Goal: Communication & Community: Share content

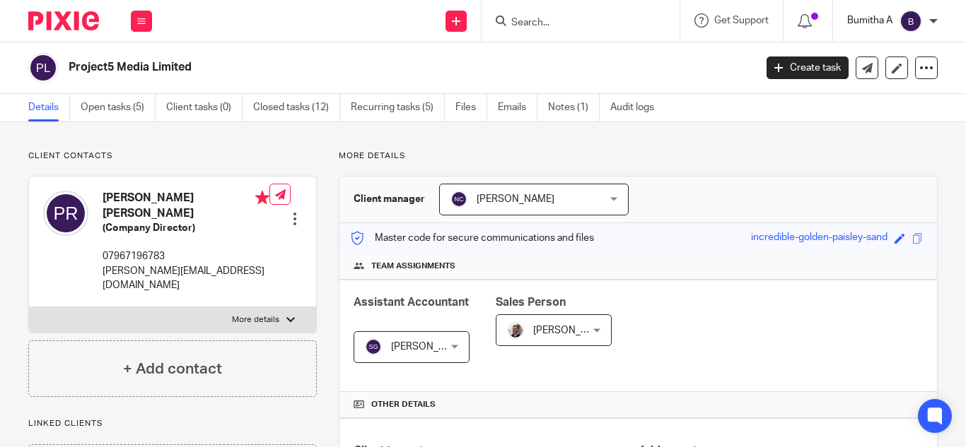
scroll to position [155, 0]
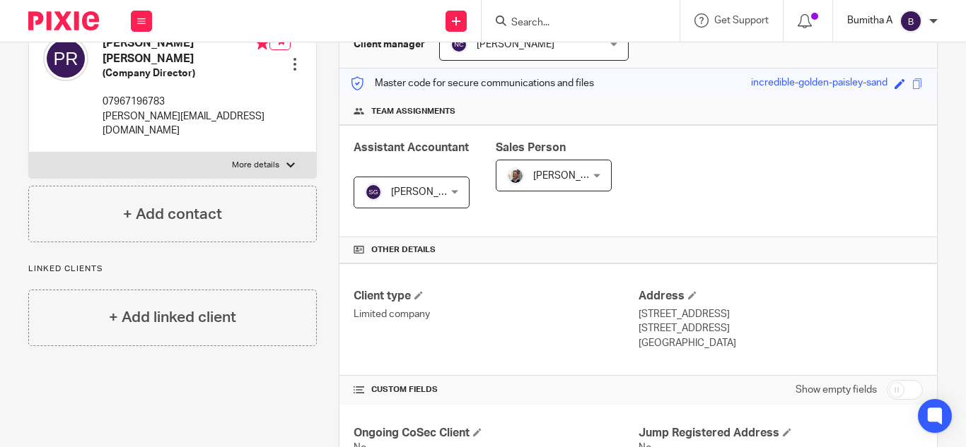
click at [869, 18] on p "Bumitha A" at bounding box center [869, 20] width 45 height 14
click at [846, 195] on div "Assistant Accountant Sahithya Gopalakrishnan Sahithya Gopalakrishnan Not select…" at bounding box center [637, 181] width 597 height 112
click at [928, 17] on div "Bumitha A" at bounding box center [892, 21] width 90 height 23
click at [884, 52] on span "My profile" at bounding box center [878, 57] width 44 height 10
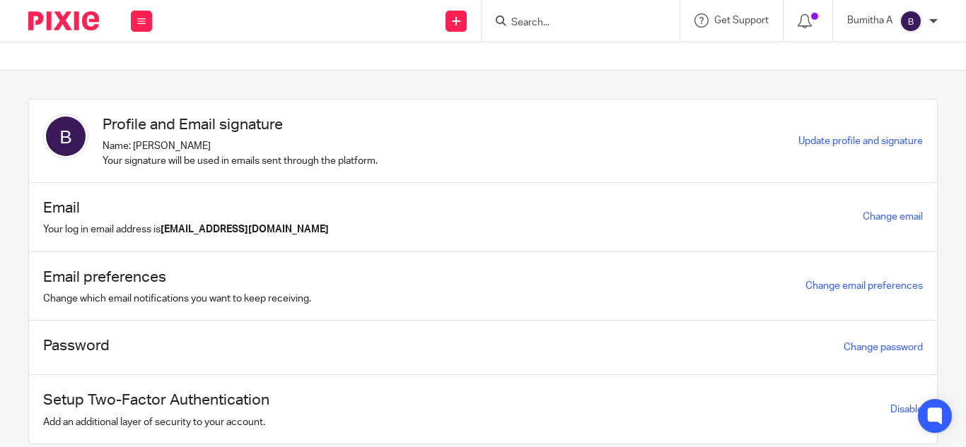
scroll to position [47, 0]
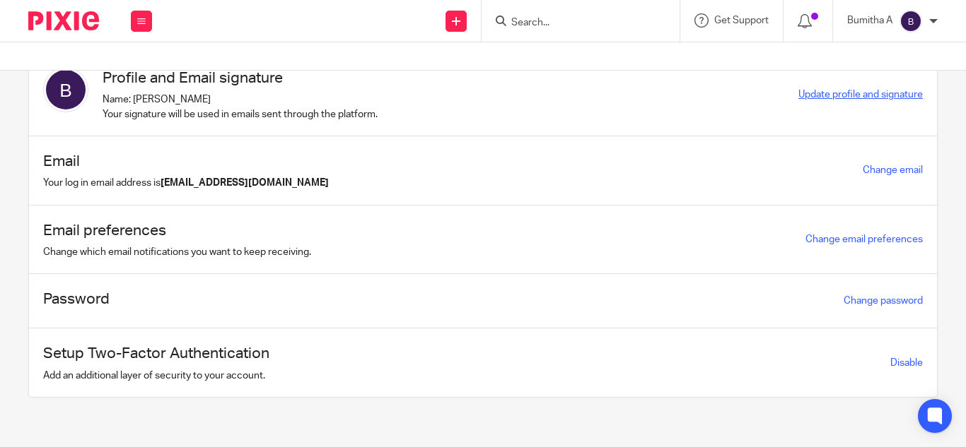
click at [822, 91] on span "Update profile and signature" at bounding box center [860, 95] width 124 height 10
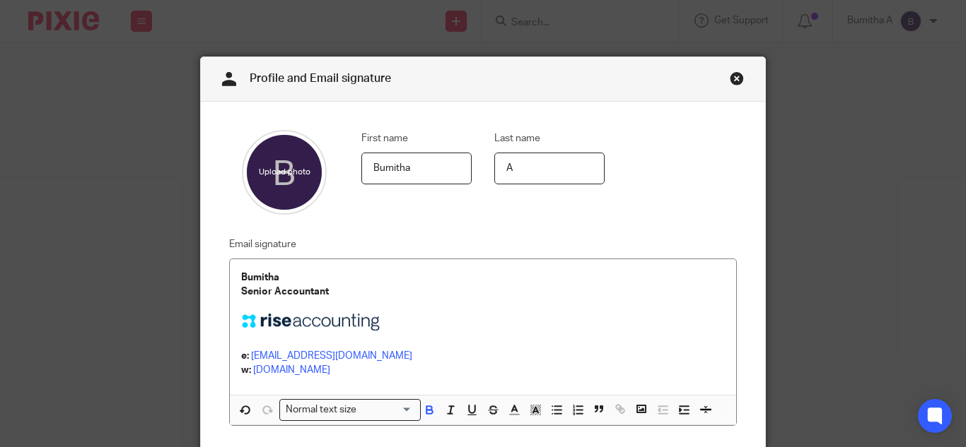
click at [730, 80] on link "Close this dialog window" at bounding box center [737, 80] width 14 height 19
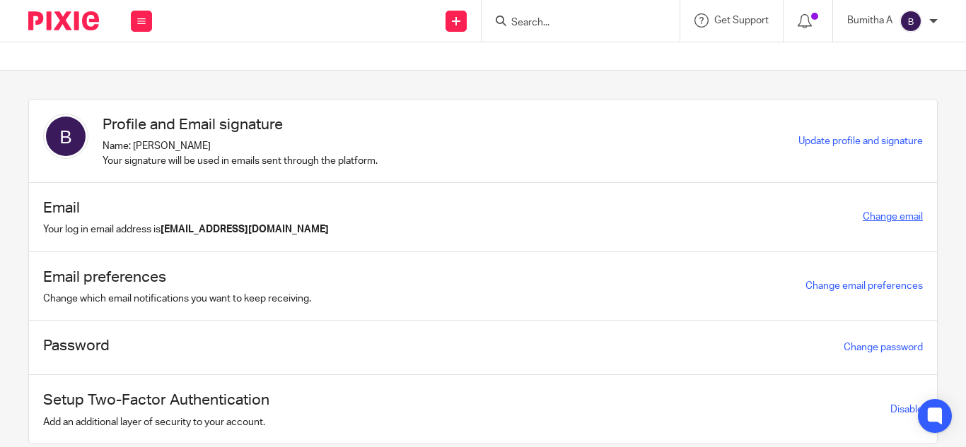
click at [875, 218] on link "Change email" at bounding box center [892, 217] width 60 height 10
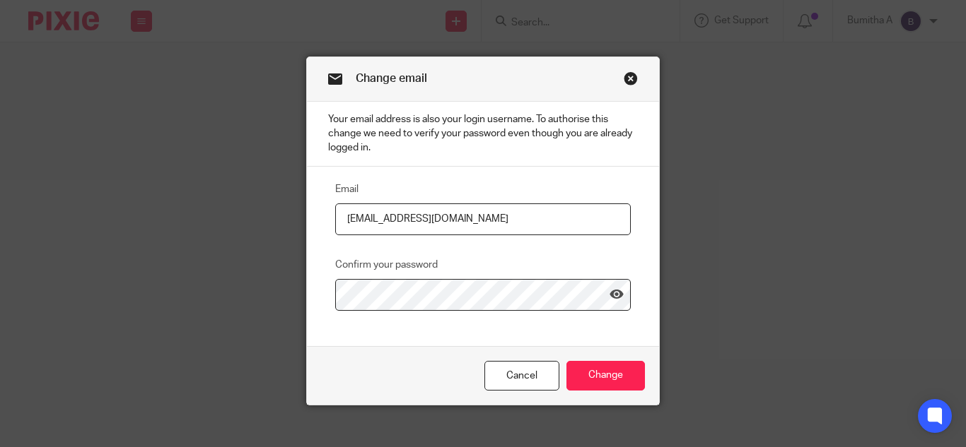
drag, startPoint x: 500, startPoint y: 221, endPoint x: 290, endPoint y: 221, distance: 210.7
click at [290, 221] on div "Change email Your email address is also your login username. To authorise this …" at bounding box center [483, 223] width 966 height 447
paste input "rise"
type input "bumitha@riseaccounting.co.uk"
click at [614, 294] on icon at bounding box center [616, 295] width 14 height 14
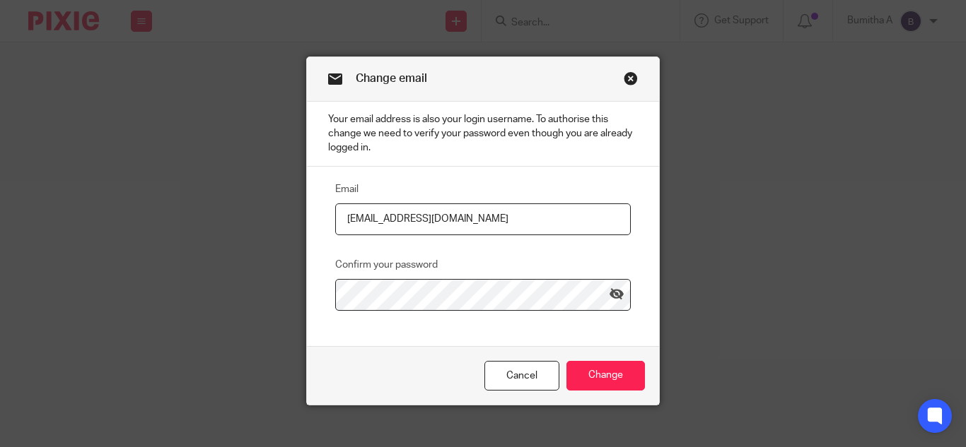
click at [561, 344] on div "Email bumitha@riseaccounting.co.uk Confirm your password" at bounding box center [483, 257] width 352 height 180
click at [611, 379] on input "Change" at bounding box center [605, 376] width 78 height 30
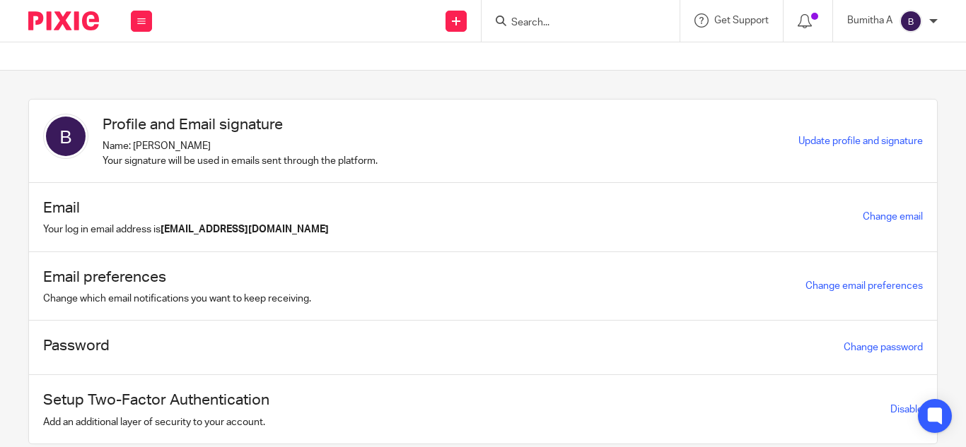
click at [542, 24] on input "Search" at bounding box center [573, 23] width 127 height 13
click at [586, 29] on input "Search" at bounding box center [573, 23] width 127 height 13
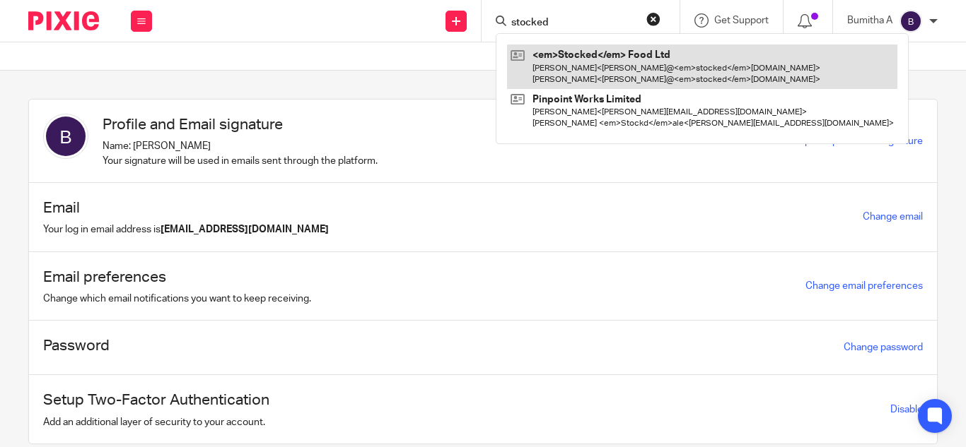
type input "stocked"
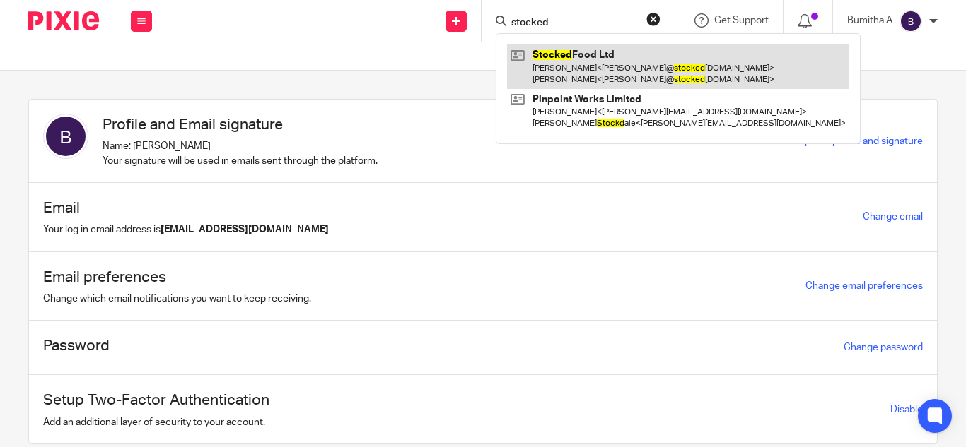
click at [579, 49] on link at bounding box center [678, 67] width 342 height 44
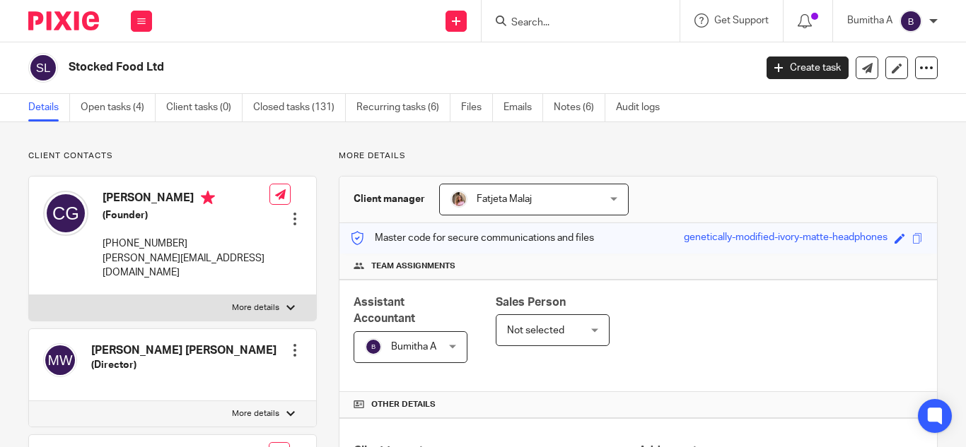
scroll to position [283, 0]
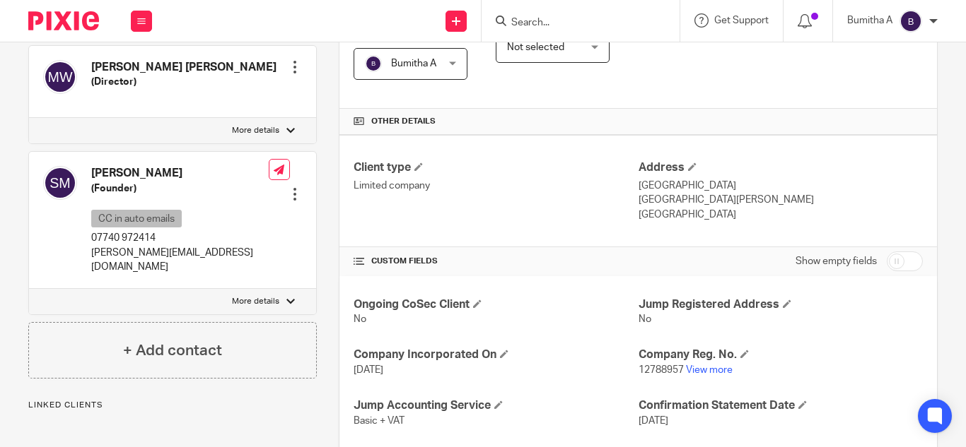
click at [696, 363] on p "12788957 View more" at bounding box center [780, 370] width 284 height 14
click at [701, 368] on link "View more" at bounding box center [709, 370] width 47 height 10
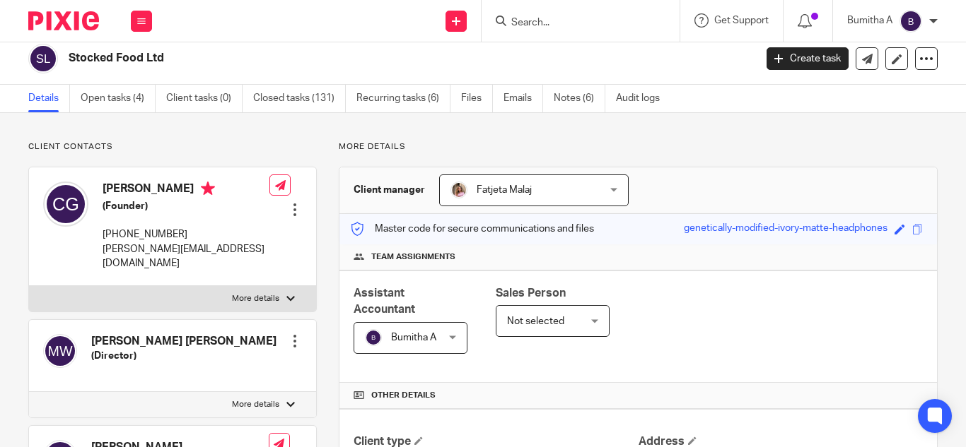
scroll to position [0, 0]
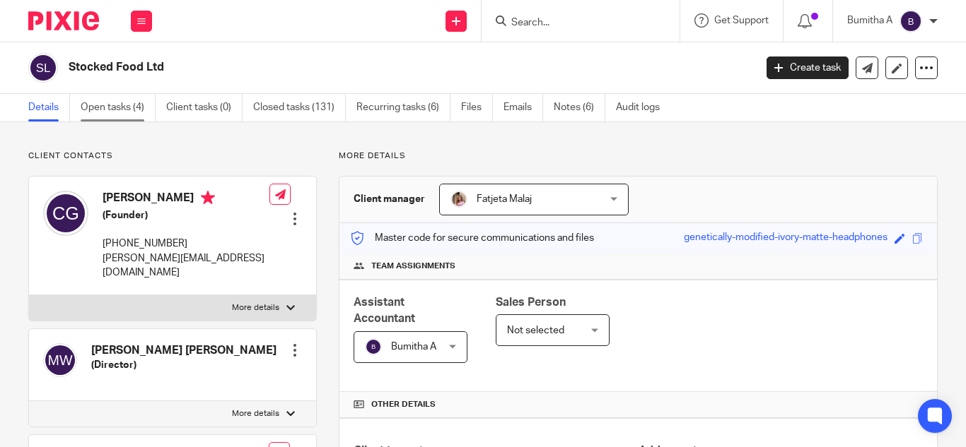
click at [117, 105] on link "Open tasks (4)" at bounding box center [118, 108] width 75 height 28
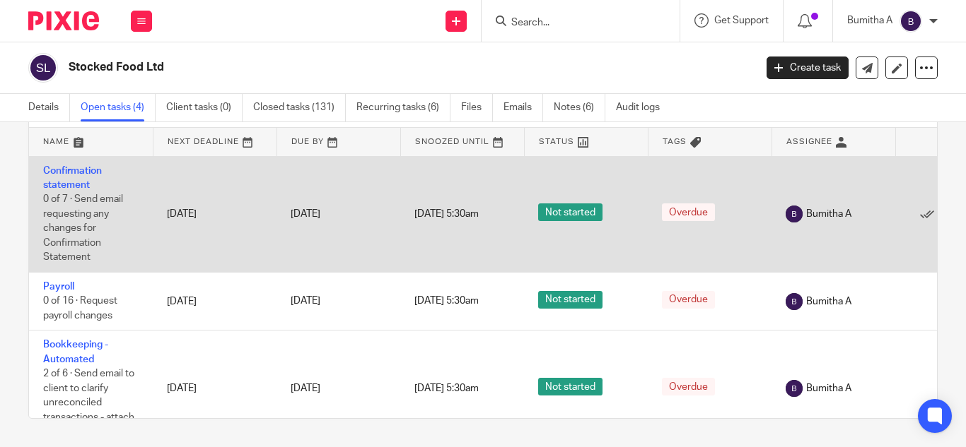
click at [83, 176] on td "Confirmation statement 0 of 7 · Send email requesting any changes for Confirmat…" at bounding box center [91, 214] width 124 height 117
click at [69, 175] on link "Confirmation statement" at bounding box center [72, 178] width 59 height 24
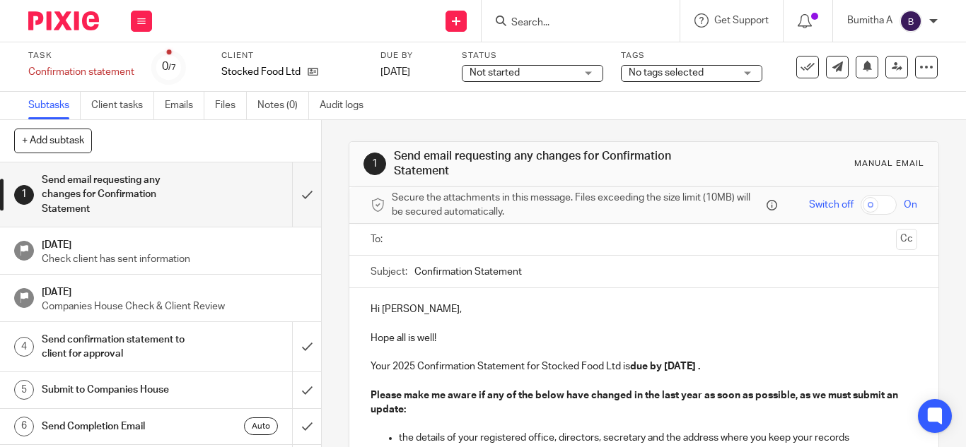
click at [575, 267] on input "Confirmation Statement" at bounding box center [665, 272] width 503 height 32
type input "Confirmation Statement - Stocked Food Ltd"
click at [493, 351] on p "Hope all is well!" at bounding box center [643, 338] width 546 height 43
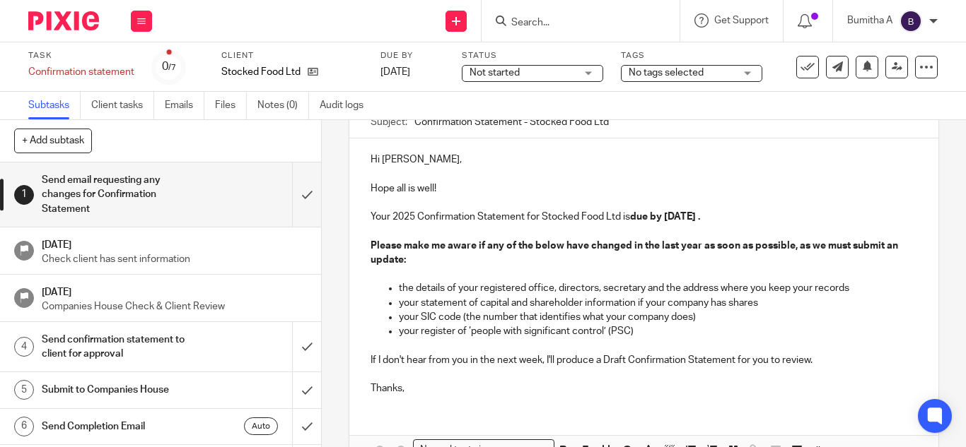
scroll to position [151, 0]
click at [666, 211] on strong "due by 2 Aug 2025 ." at bounding box center [665, 216] width 70 height 10
click at [662, 212] on strong "due by 2 Aug 2025 ." at bounding box center [665, 216] width 70 height 10
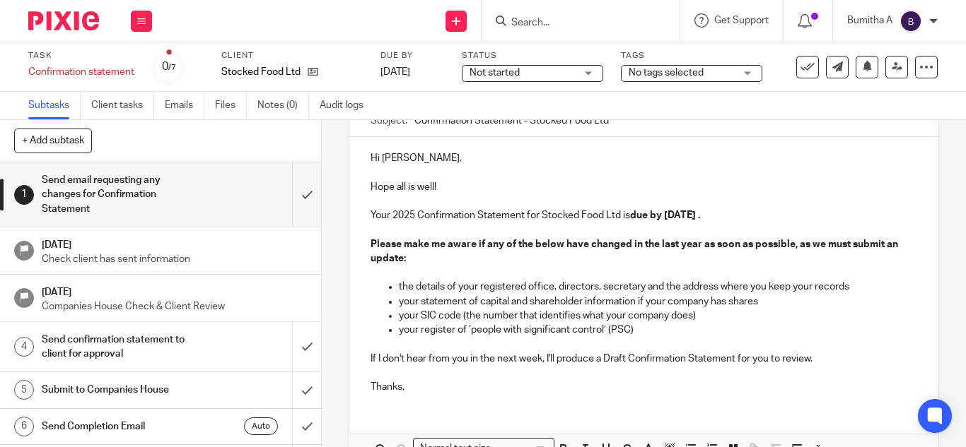
click at [584, 269] on p at bounding box center [643, 273] width 546 height 14
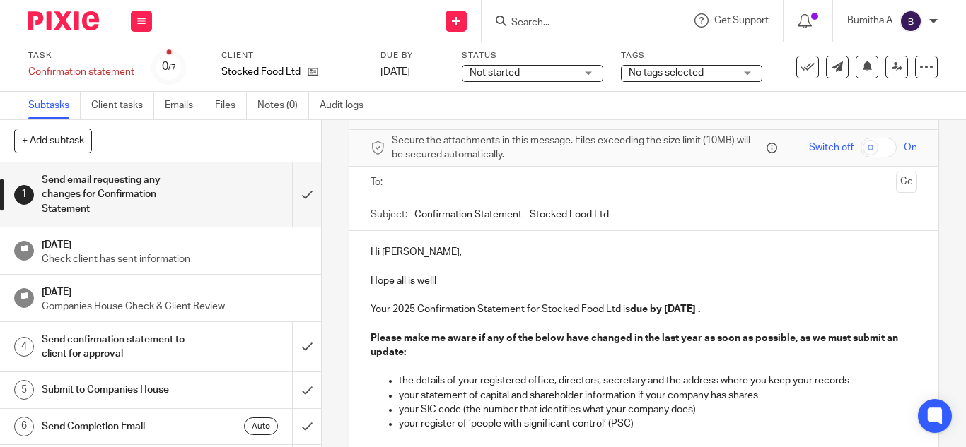
scroll to position [236, 0]
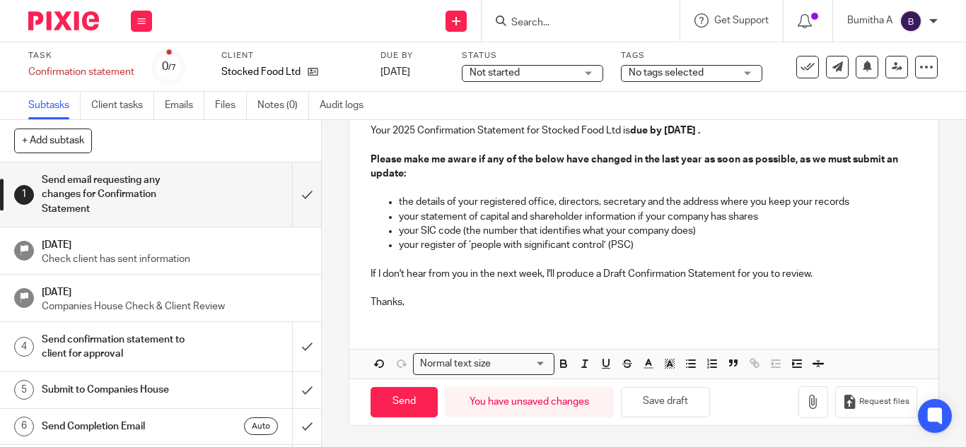
click at [824, 273] on p "If I don't hear from you in the next week, I'll produce a Draft Confirmation St…" at bounding box center [643, 274] width 546 height 14
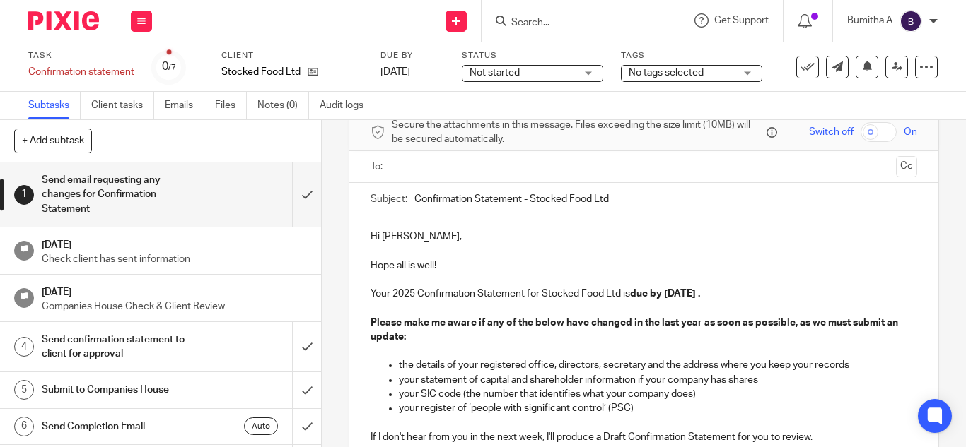
scroll to position [0, 0]
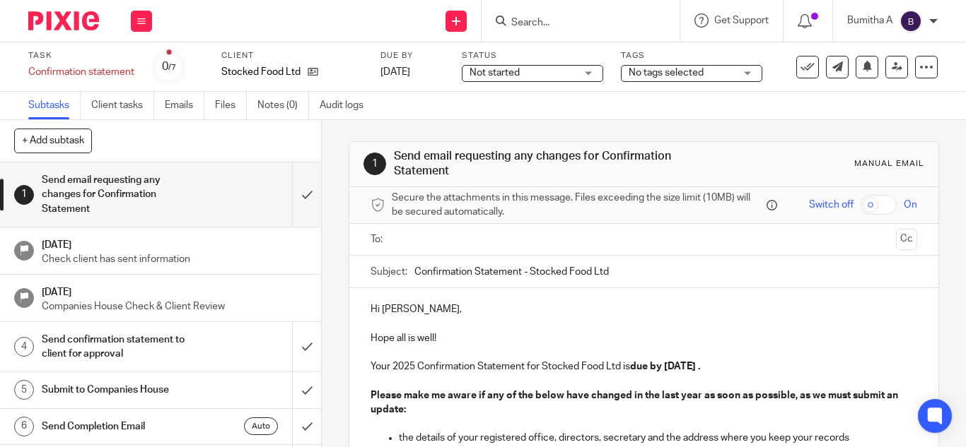
click at [450, 235] on input "text" at bounding box center [643, 240] width 493 height 16
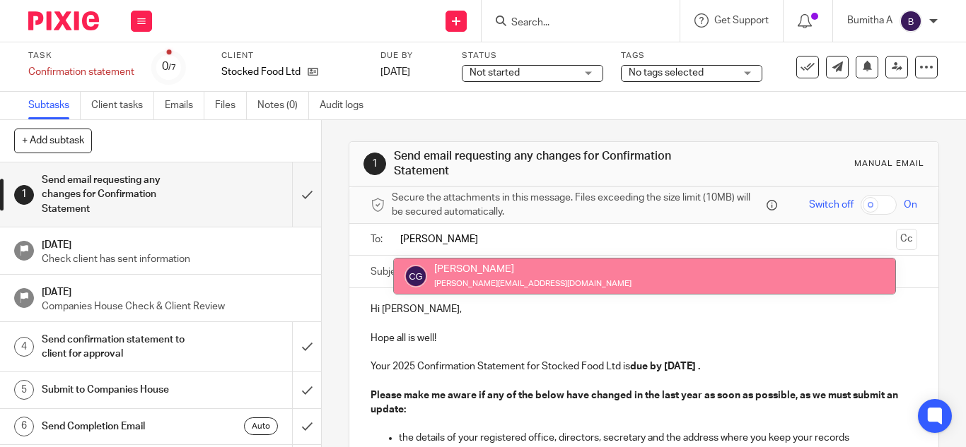
type input "charlie"
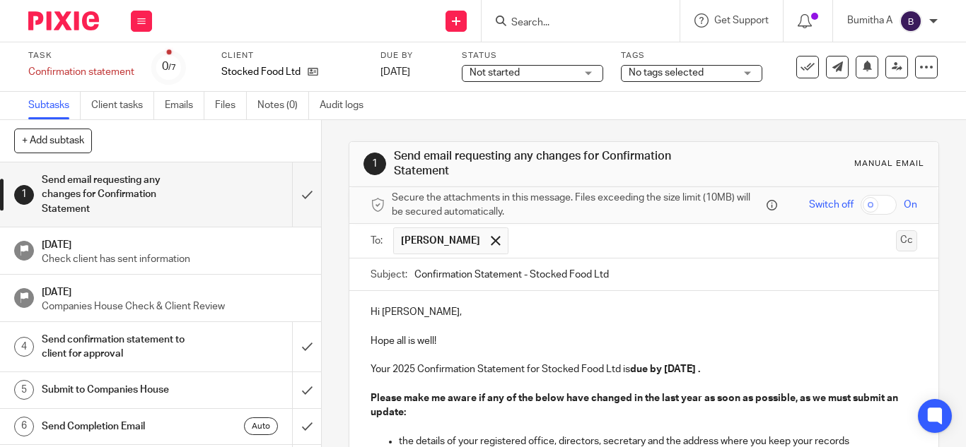
click at [896, 240] on button "Cc" at bounding box center [906, 240] width 21 height 21
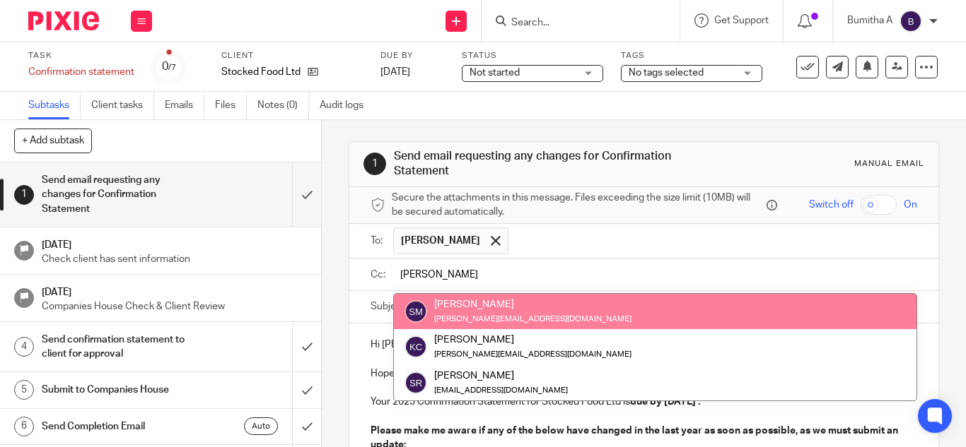
type input "sam"
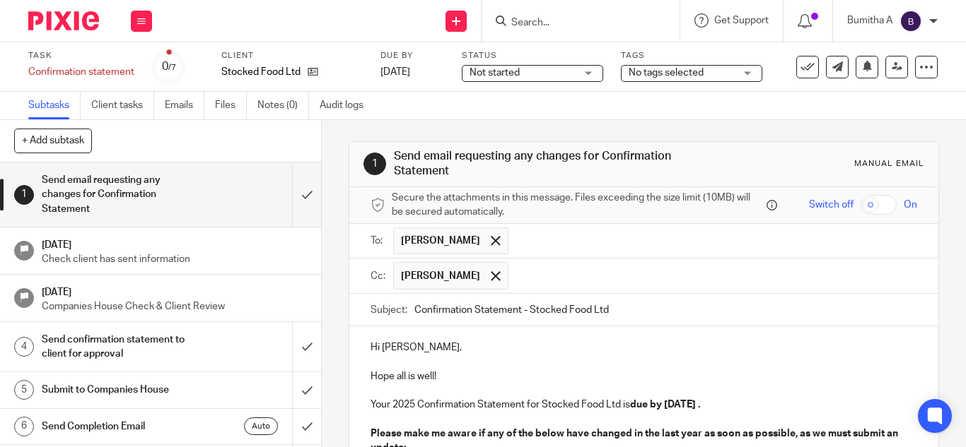
click at [534, 274] on input "text" at bounding box center [713, 276] width 396 height 28
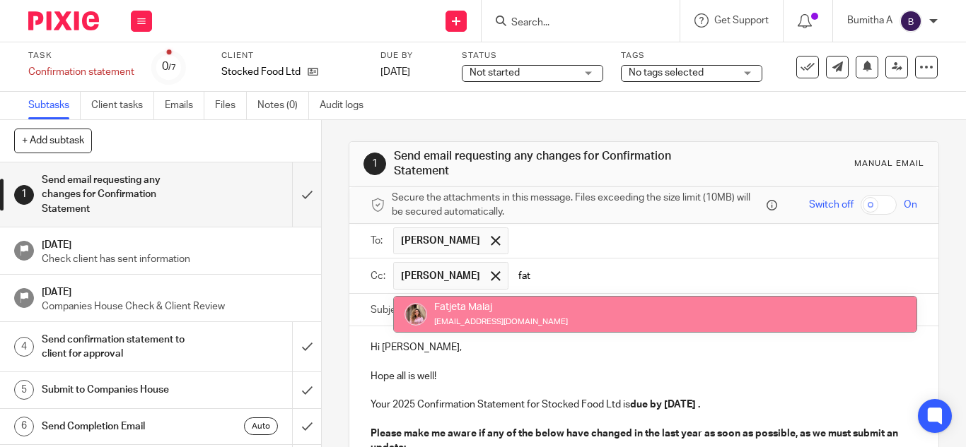
type input "fat"
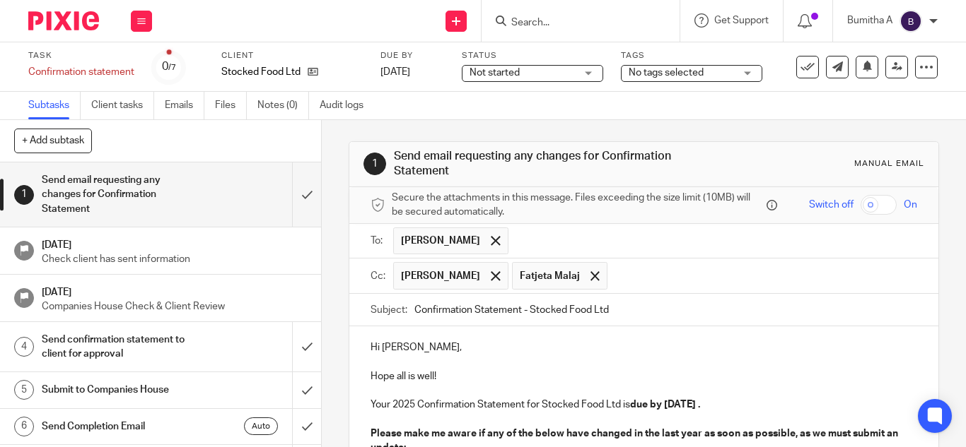
paste input "fatjeta@riseaccounting.co.uk"
type input "fatjeta@riseaccounting.co.uk"
click at [593, 274] on span at bounding box center [594, 275] width 9 height 9
click at [698, 274] on input "text" at bounding box center [804, 276] width 216 height 28
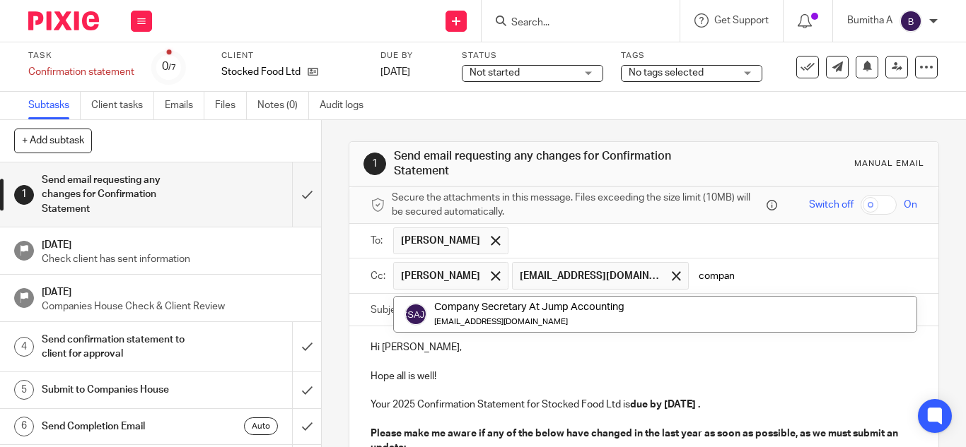
type input "company"
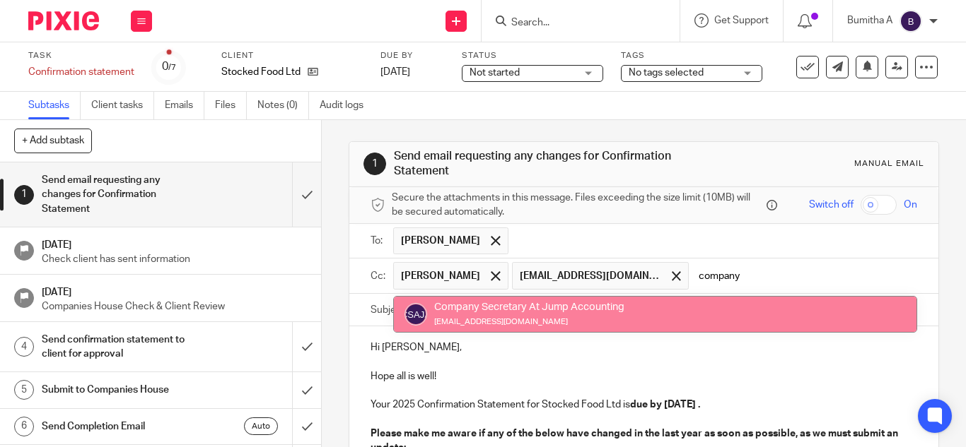
drag, startPoint x: 758, startPoint y: 273, endPoint x: 695, endPoint y: 275, distance: 62.9
click at [696, 275] on input "company" at bounding box center [804, 276] width 216 height 28
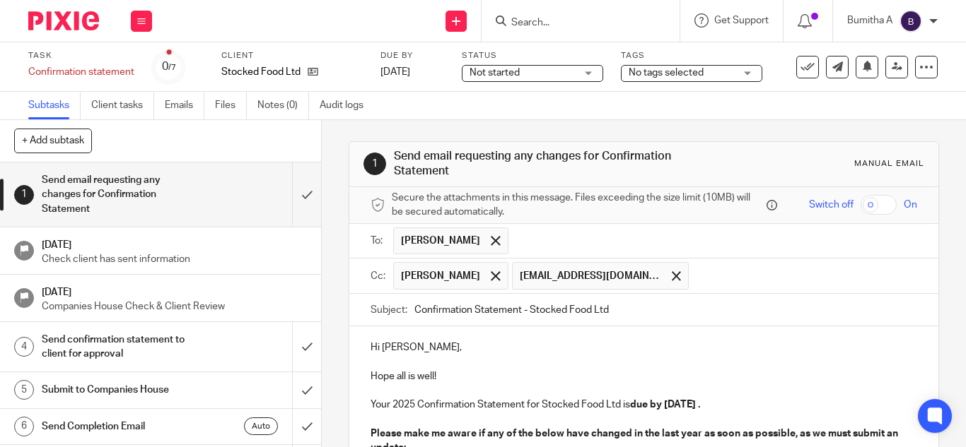
paste input "companysecretarialservices@riseaccounting.co.uk"
type input "companysecretarialservices@riseaccounting.co.uk"
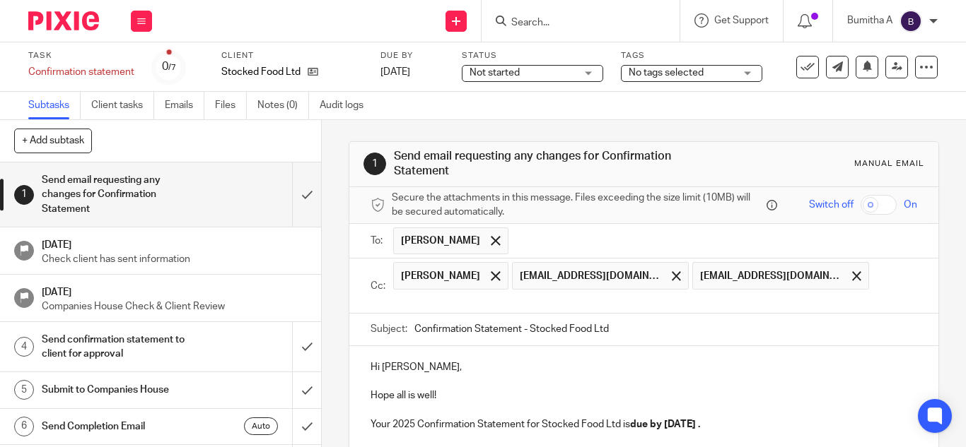
click at [869, 274] on ul "Samuel Elliot Moss fatjeta@riseaccounting.co.uk companysecretarialservices@rise…" at bounding box center [655, 286] width 524 height 54
click at [524, 298] on input "text" at bounding box center [654, 301] width 514 height 16
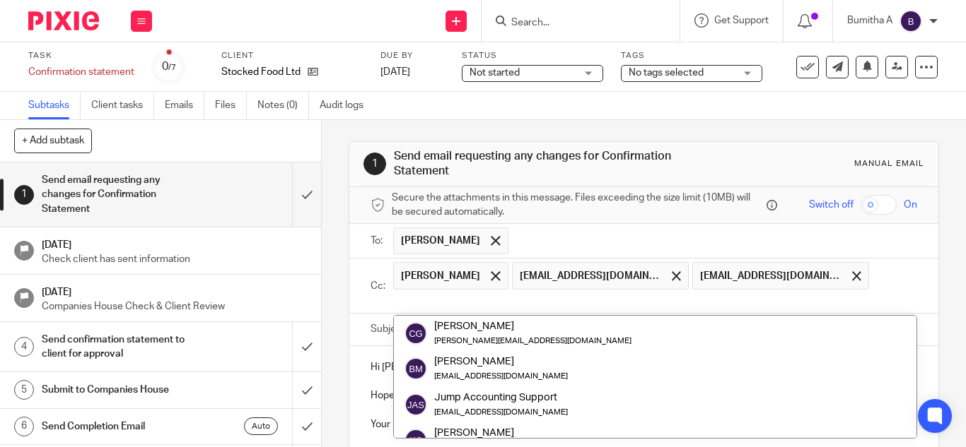
paste input "finance@riseaccounting.co.uk"
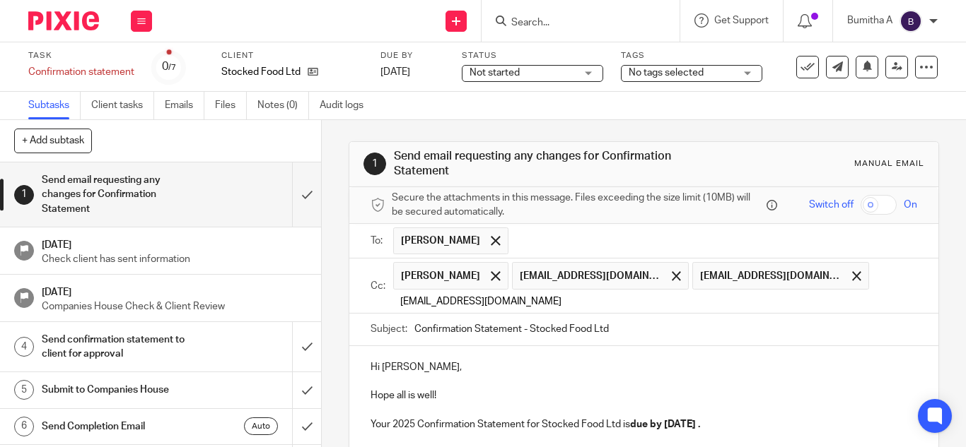
type input "finance@riseaccounting.co.uk"
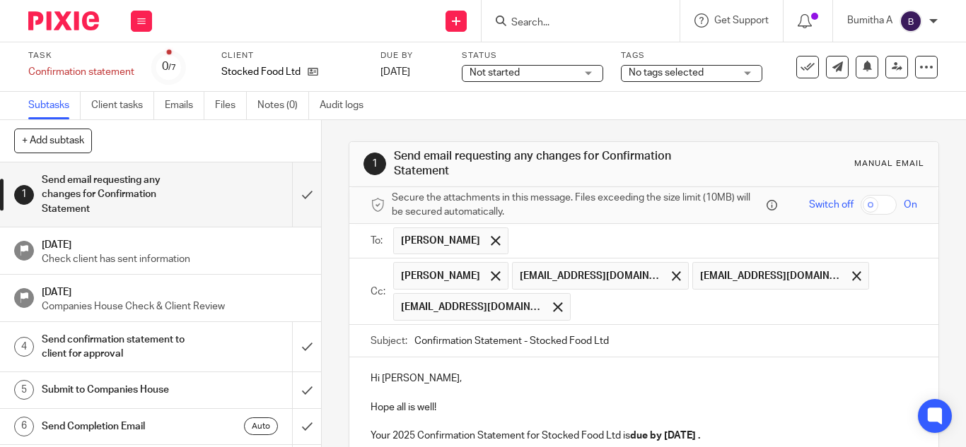
click at [450, 386] on p "Hope all is well!" at bounding box center [643, 407] width 546 height 43
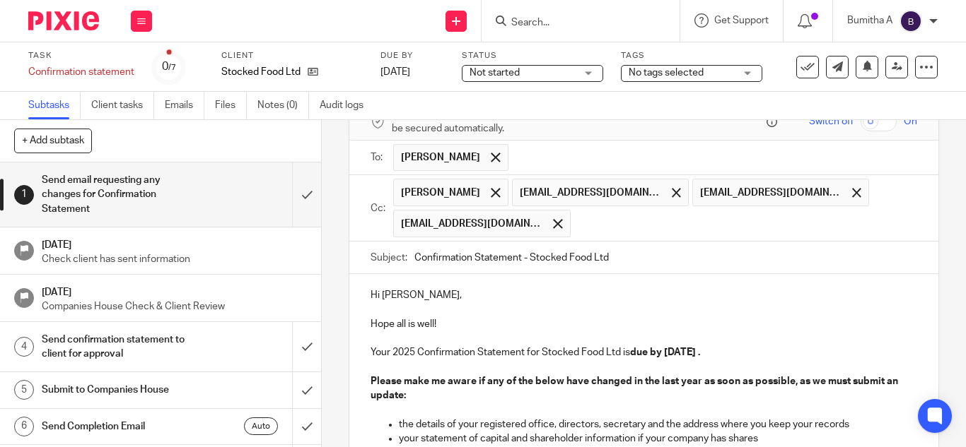
scroll to position [83, 0]
click at [448, 294] on p "Hi Charlie," at bounding box center [643, 296] width 546 height 14
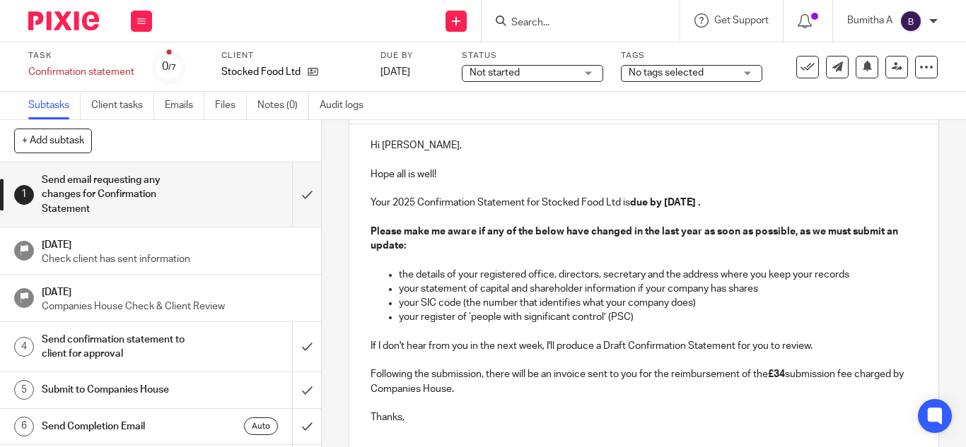
scroll to position [348, 0]
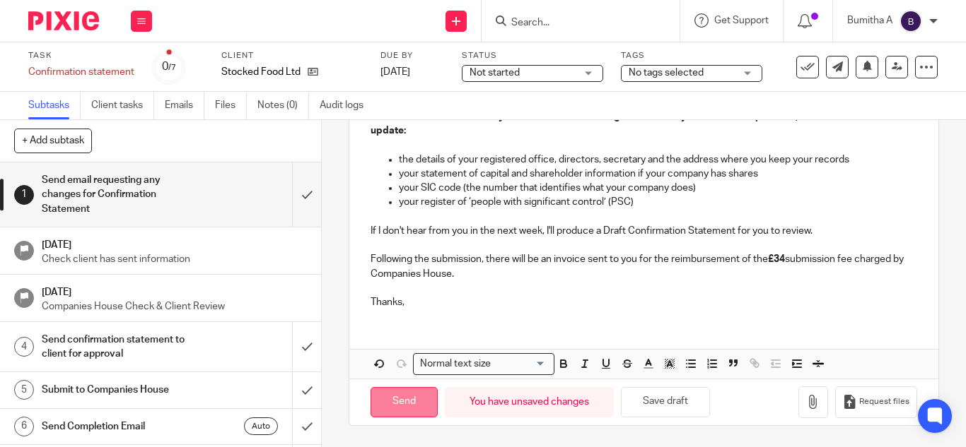
click at [375, 400] on input "Send" at bounding box center [403, 402] width 67 height 30
type input "Sent"
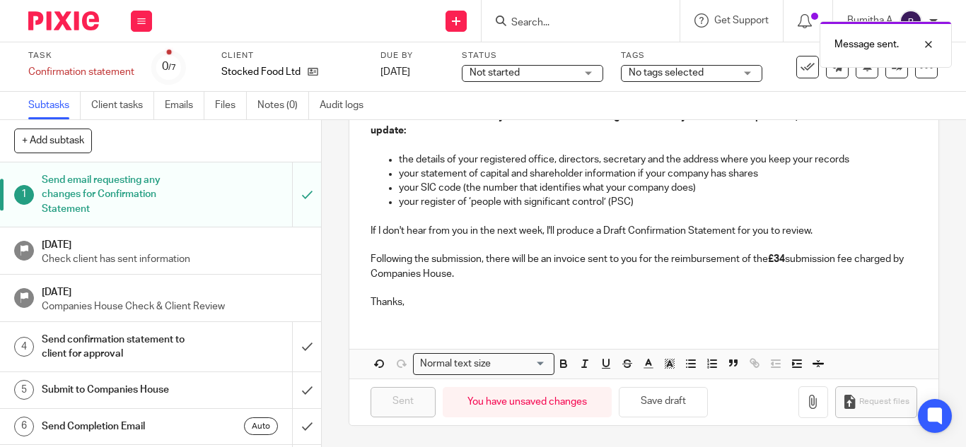
scroll to position [0, 0]
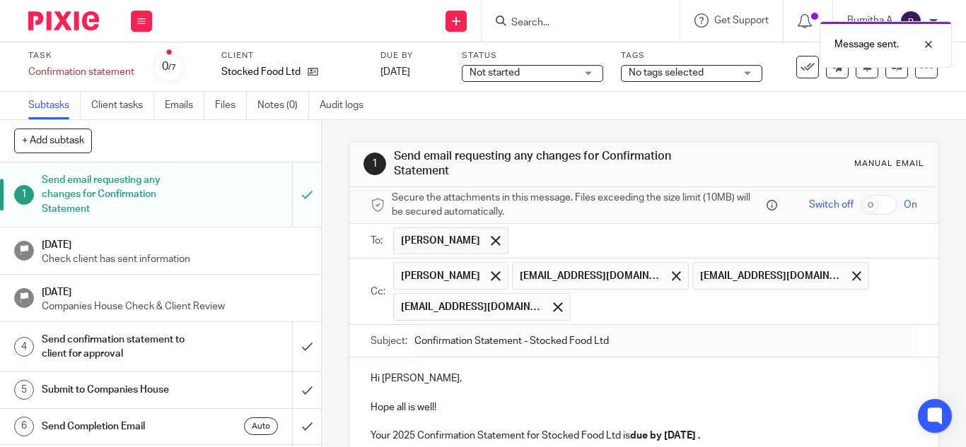
click at [529, 17] on div "Message sent." at bounding box center [717, 41] width 469 height 54
click at [550, 21] on div "Message sent." at bounding box center [717, 41] width 469 height 54
click at [522, 20] on div "Message sent." at bounding box center [717, 41] width 469 height 54
click at [554, 23] on input "Search" at bounding box center [573, 23] width 127 height 13
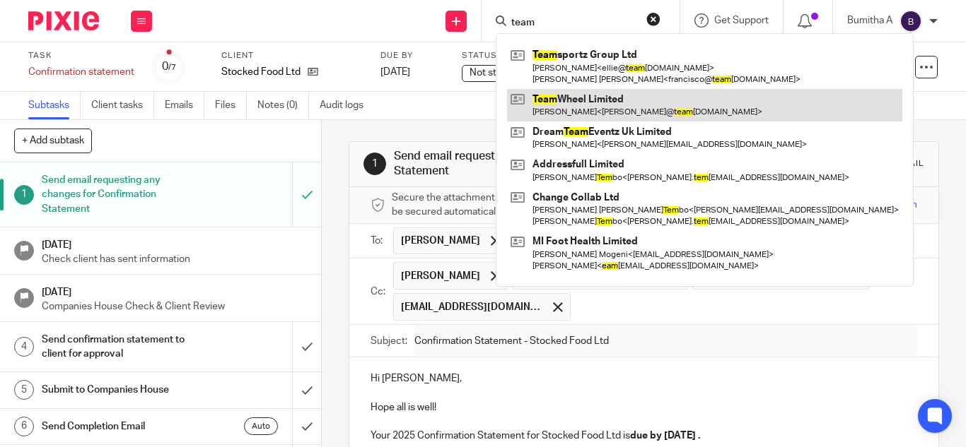
type input "team"
click at [587, 97] on link at bounding box center [704, 105] width 395 height 33
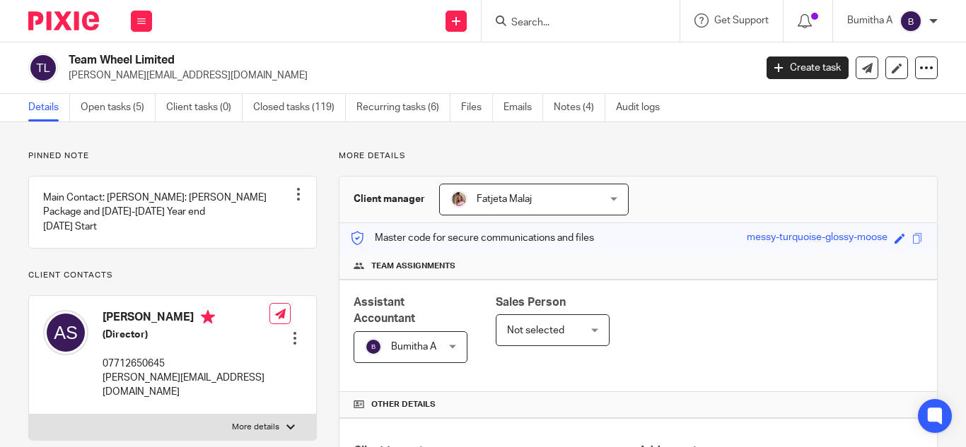
click at [115, 107] on link "Open tasks (5)" at bounding box center [118, 108] width 75 height 28
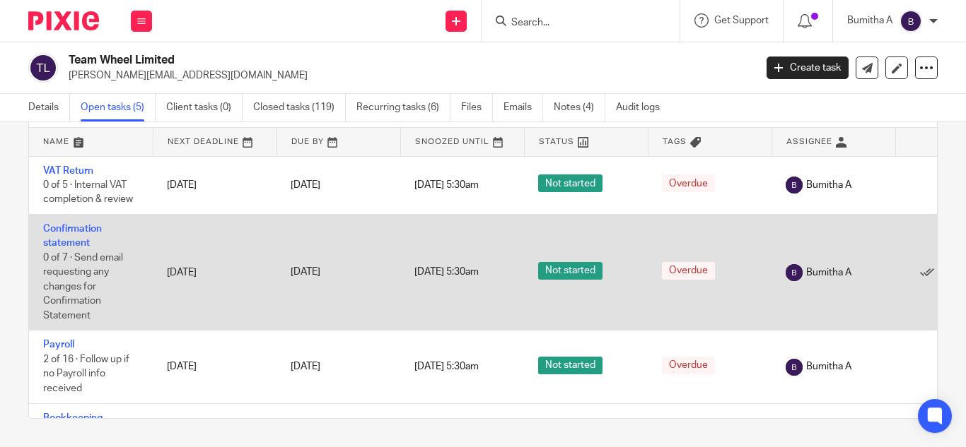
scroll to position [170, 0]
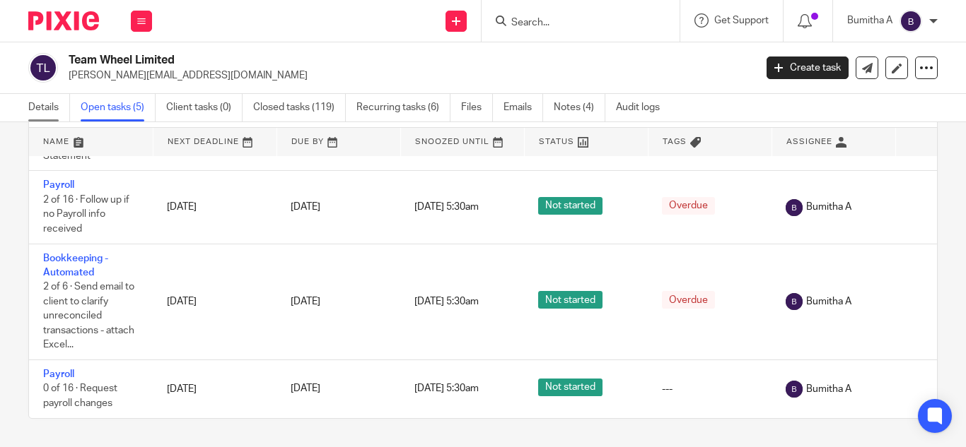
click at [41, 106] on link "Details" at bounding box center [49, 108] width 42 height 28
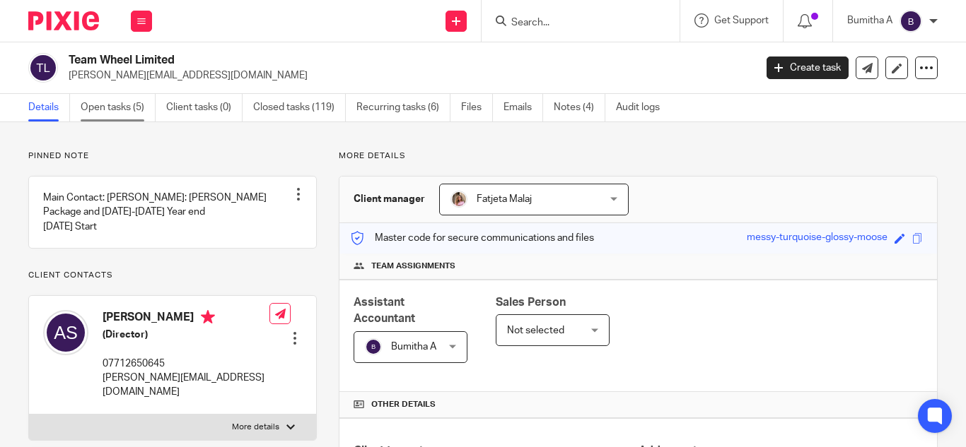
click at [105, 106] on link "Open tasks (5)" at bounding box center [118, 108] width 75 height 28
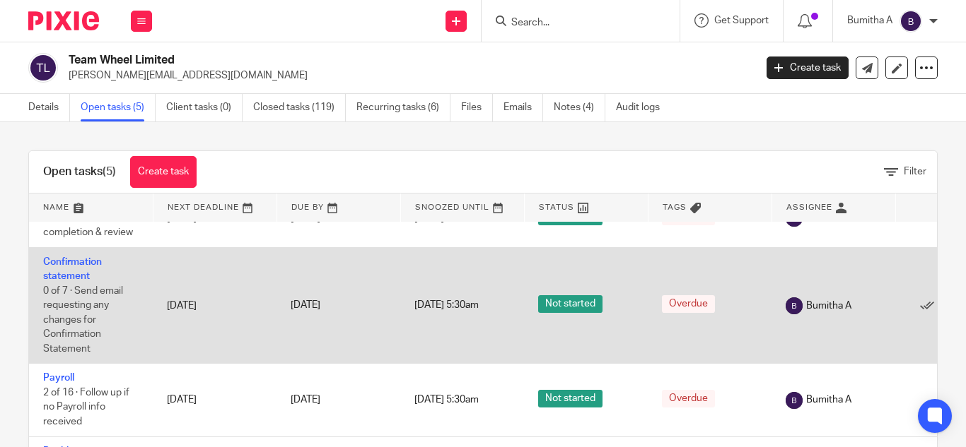
scroll to position [32, 0]
click at [52, 271] on td "Confirmation statement 0 of 7 · Send email requesting any changes for Confirmat…" at bounding box center [91, 306] width 124 height 117
click at [65, 262] on link "Confirmation statement" at bounding box center [72, 270] width 59 height 24
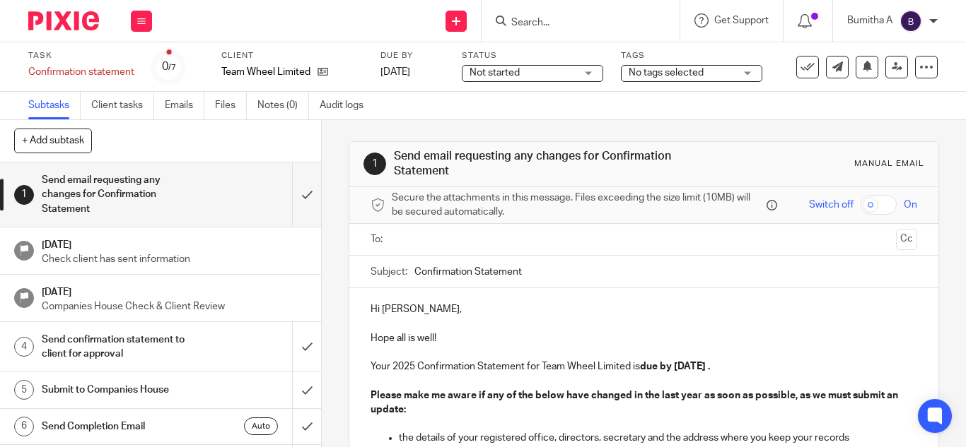
click at [555, 274] on input "Confirmation Statement" at bounding box center [665, 272] width 503 height 32
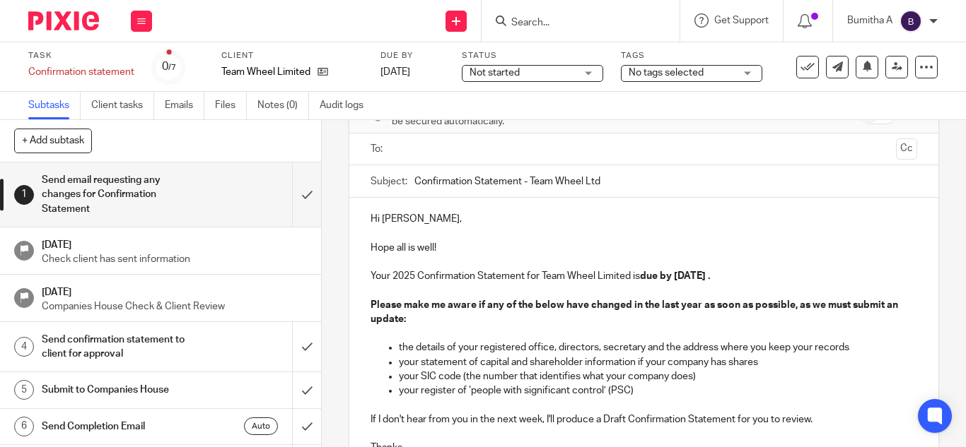
scroll to position [91, 0]
type input "Confirmation Statement - Team Wheel Ltd"
click at [678, 271] on strong "due by [DATE] ." at bounding box center [675, 276] width 70 height 10
click at [699, 274] on strong "due by [DATE] ." at bounding box center [675, 276] width 70 height 10
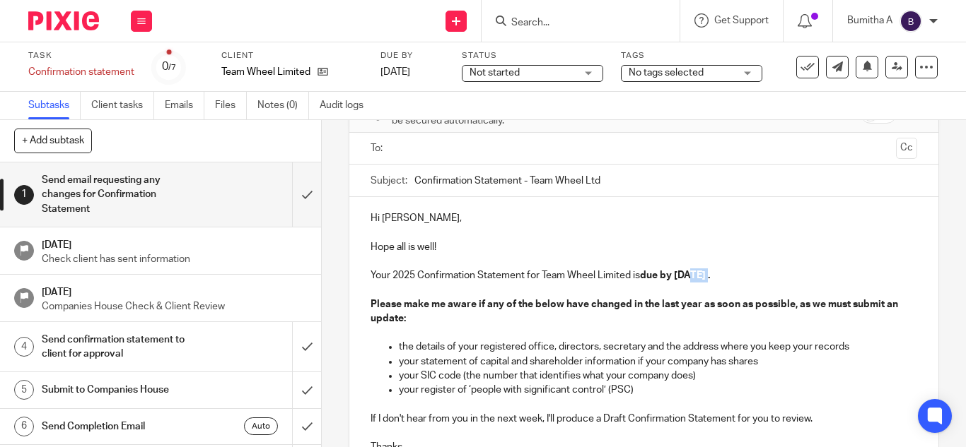
click at [699, 274] on strong "due by [DATE] ." at bounding box center [675, 276] width 70 height 10
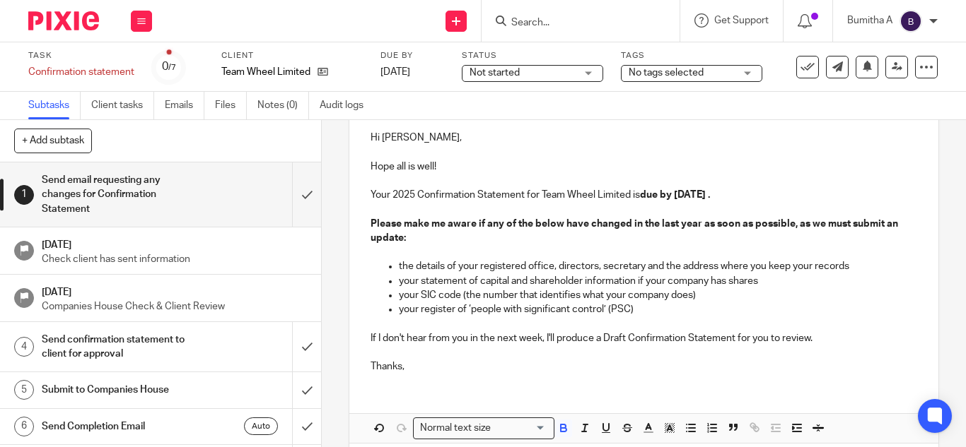
scroll to position [172, 0]
click at [838, 337] on p "If I don't hear from you in the next week, I'll produce a Draft Confirmation St…" at bounding box center [643, 338] width 546 height 14
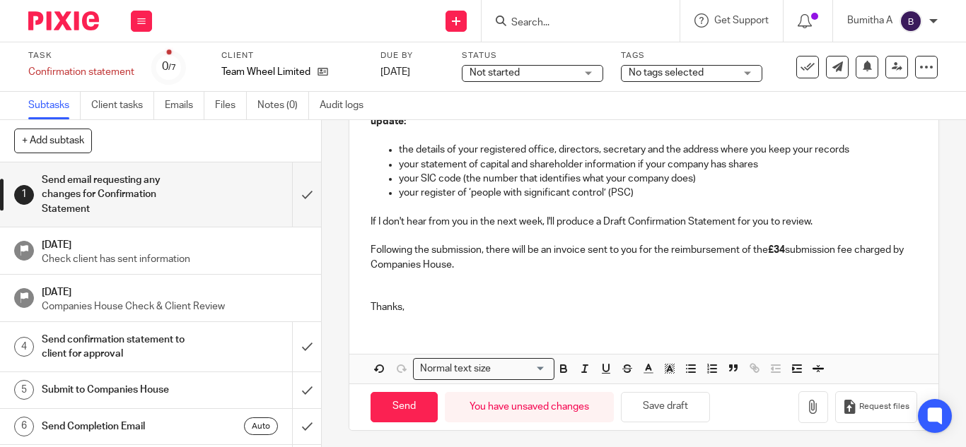
scroll to position [288, 0]
click at [380, 279] on p at bounding box center [643, 279] width 546 height 14
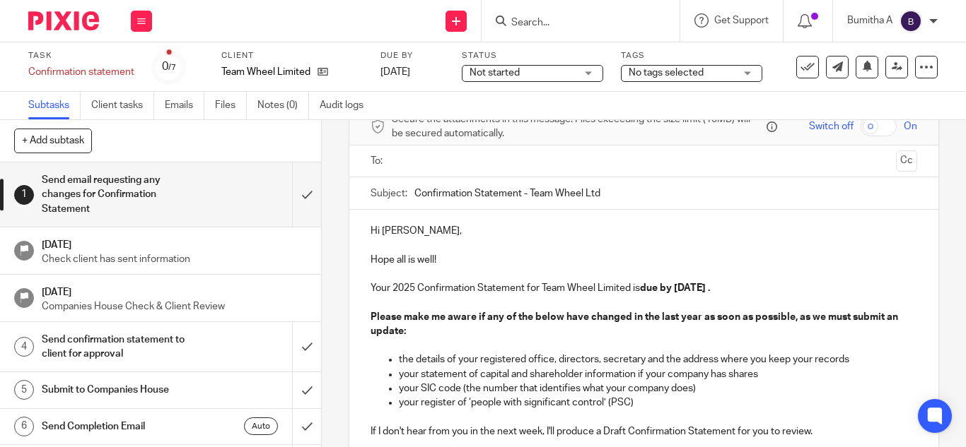
scroll to position [63, 0]
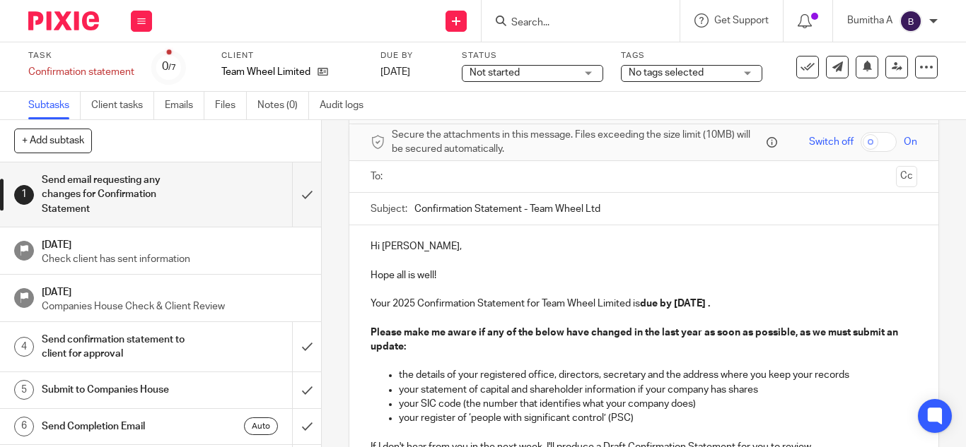
click at [404, 179] on input "text" at bounding box center [643, 177] width 493 height 16
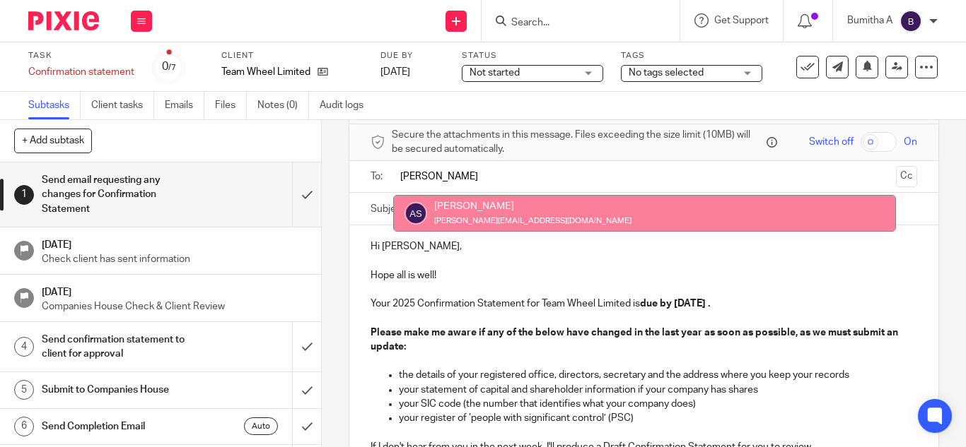
type input "andrew"
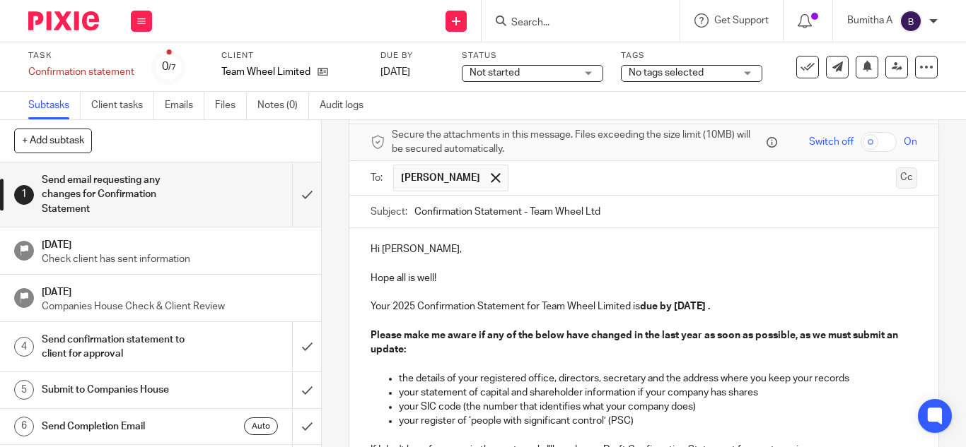
click at [896, 184] on button "Cc" at bounding box center [906, 178] width 21 height 21
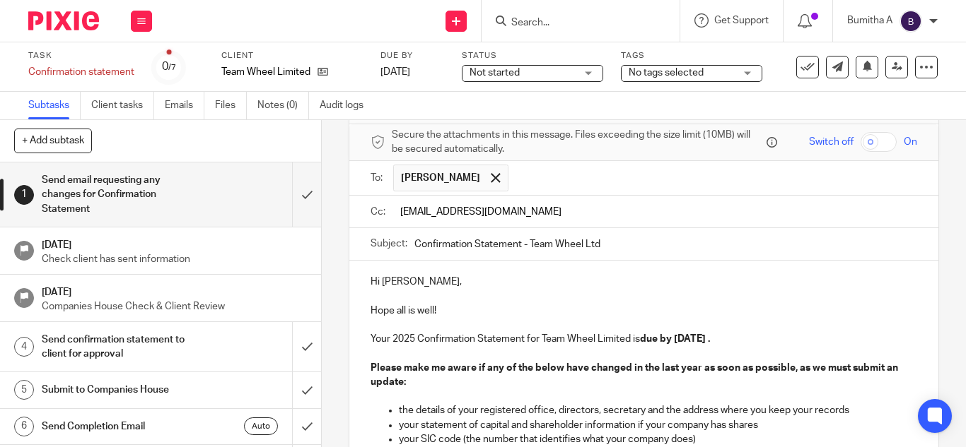
type input "fatjeta@riseaccounting.co.uk"
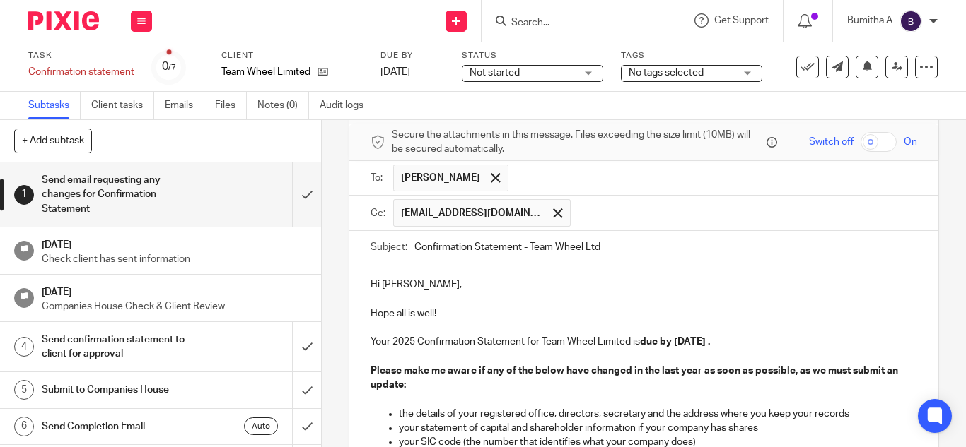
click at [542, 315] on p "Hope all is well!" at bounding box center [643, 314] width 546 height 43
click at [590, 209] on input "text" at bounding box center [745, 213] width 334 height 28
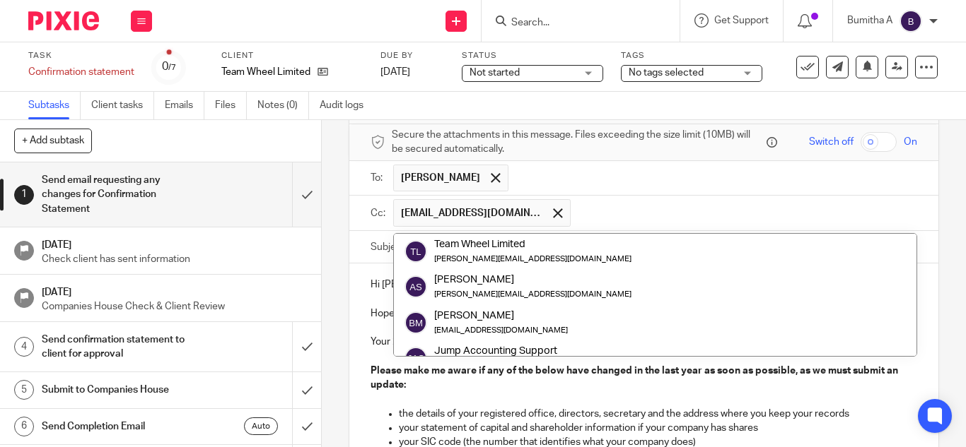
paste input "companysecretarialservices@riseaccounting.co.uk"
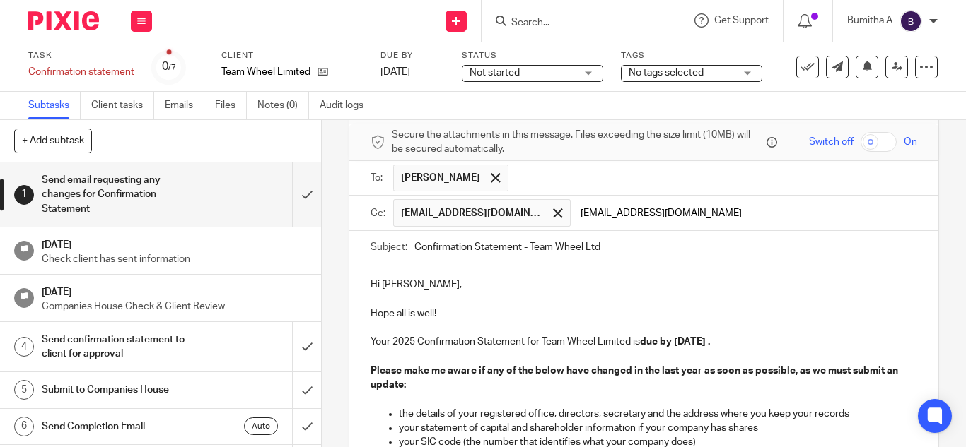
type input "companysecretarialservices@riseaccounting.co.uk"
click at [615, 312] on p "Hope all is well!" at bounding box center [643, 314] width 546 height 43
click at [785, 217] on input "text" at bounding box center [834, 213] width 153 height 28
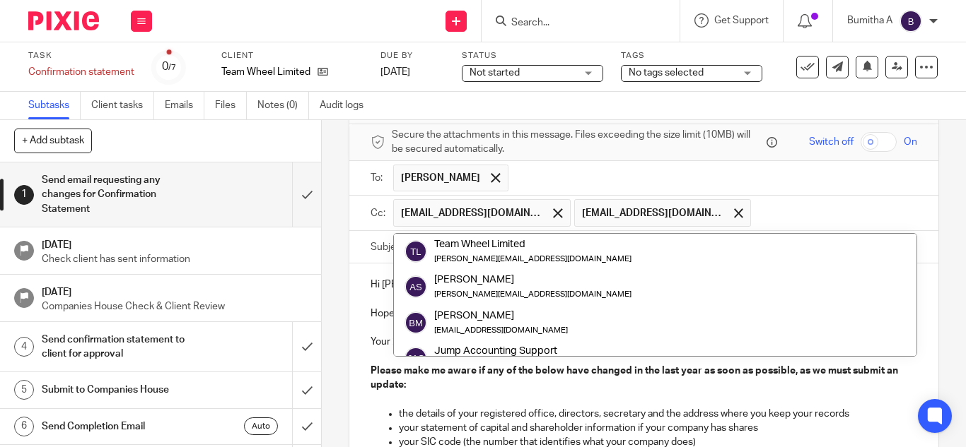
paste input "finance@riseaccounting.co.uk"
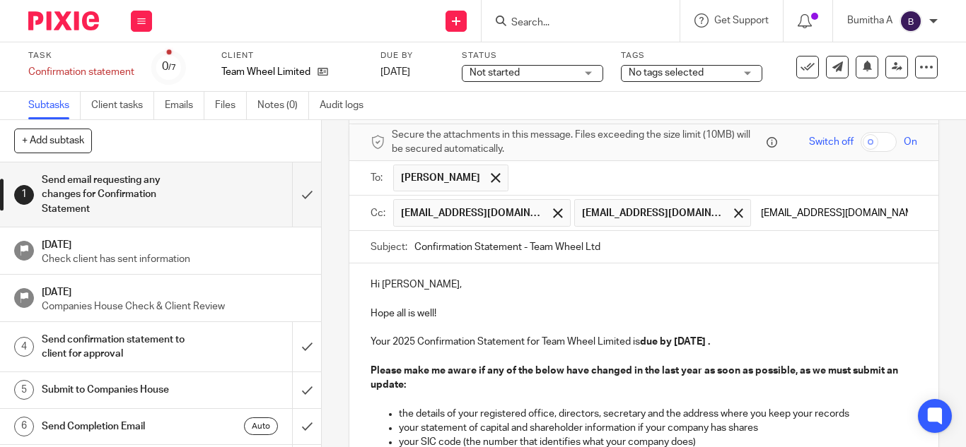
type input "finance@riseaccounting.co.uk"
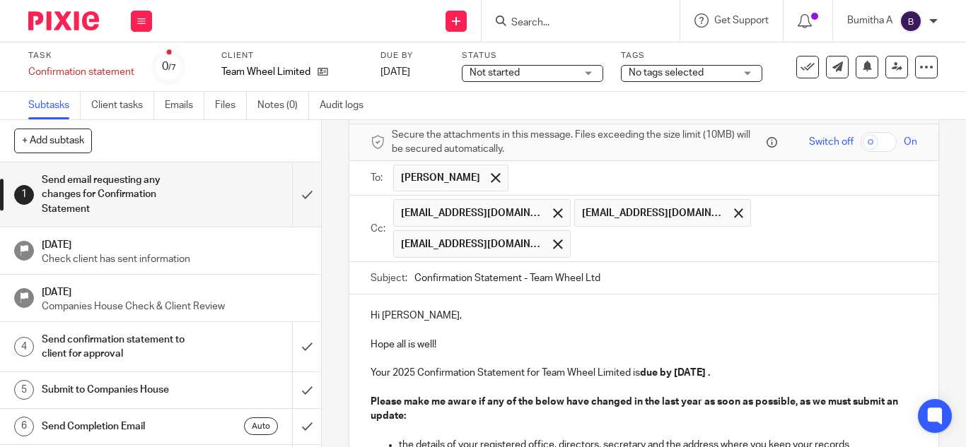
click at [602, 339] on div "Hi Andrew, Hope all is well! Your 2025 Confirmation Statement for Team Wheel Li…" at bounding box center [643, 450] width 589 height 311
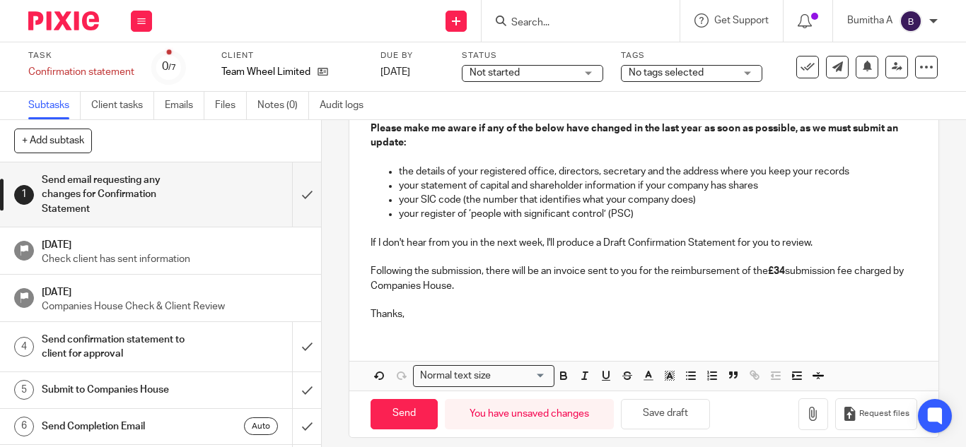
scroll to position [342, 0]
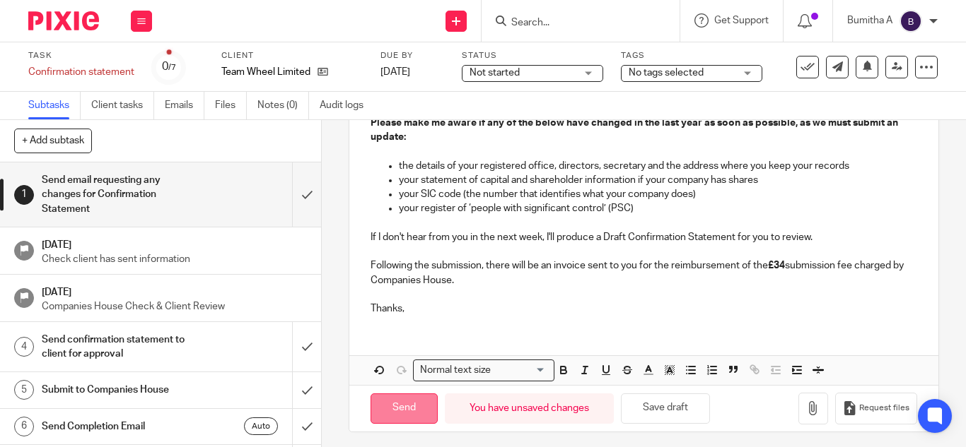
click at [404, 406] on input "Send" at bounding box center [403, 409] width 67 height 30
type input "Sent"
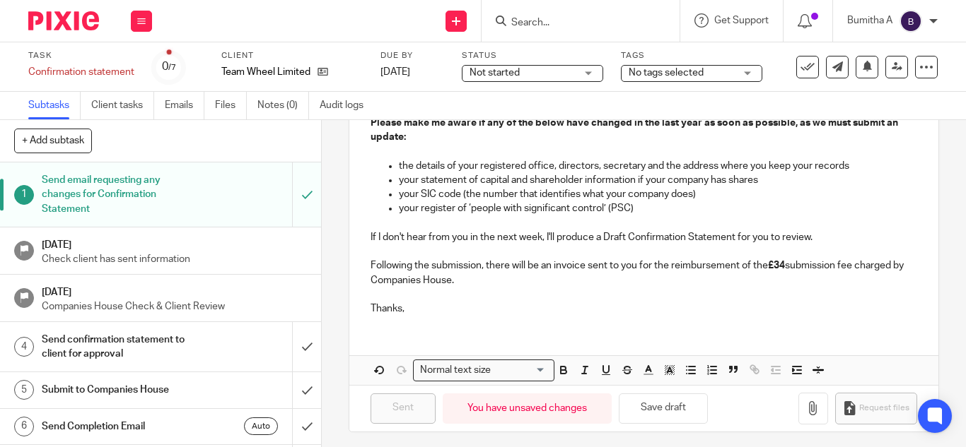
click at [523, 26] on input "Search" at bounding box center [573, 23] width 127 height 13
click at [146, 22] on button at bounding box center [141, 21] width 21 height 21
click at [146, 106] on link "Clients" at bounding box center [137, 107] width 31 height 10
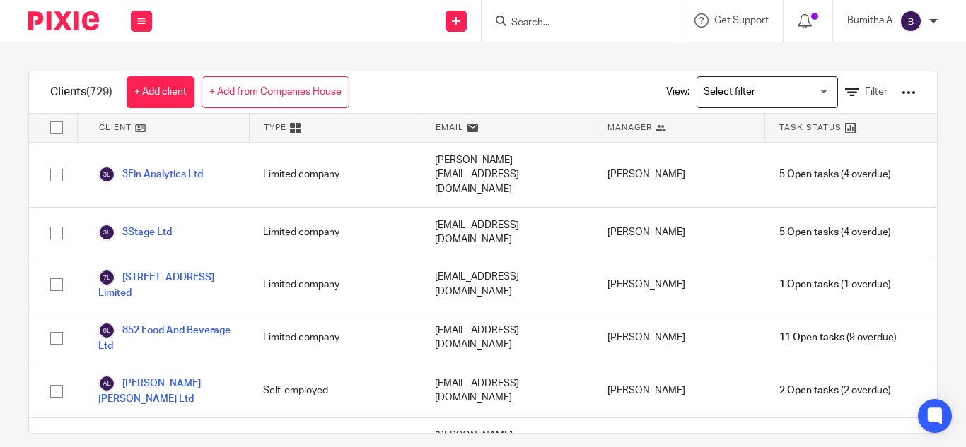
click at [722, 93] on input "Search for option" at bounding box center [763, 92] width 131 height 25
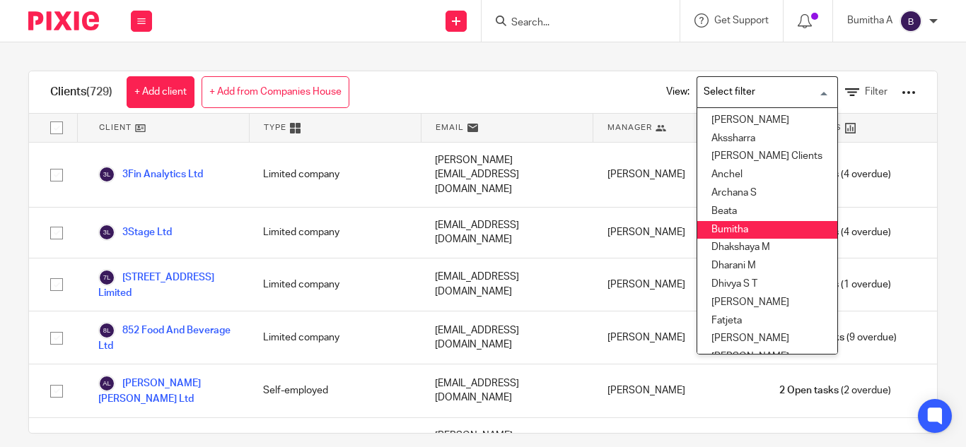
click at [748, 229] on li "Bumitha" at bounding box center [767, 230] width 140 height 18
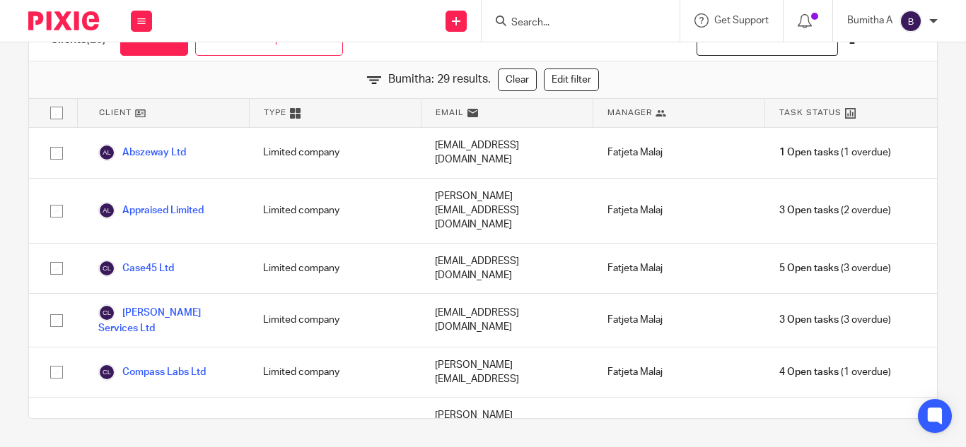
click at [620, 66] on div "Bumitha: 29 results. Clear Edit filter" at bounding box center [483, 79] width 908 height 37
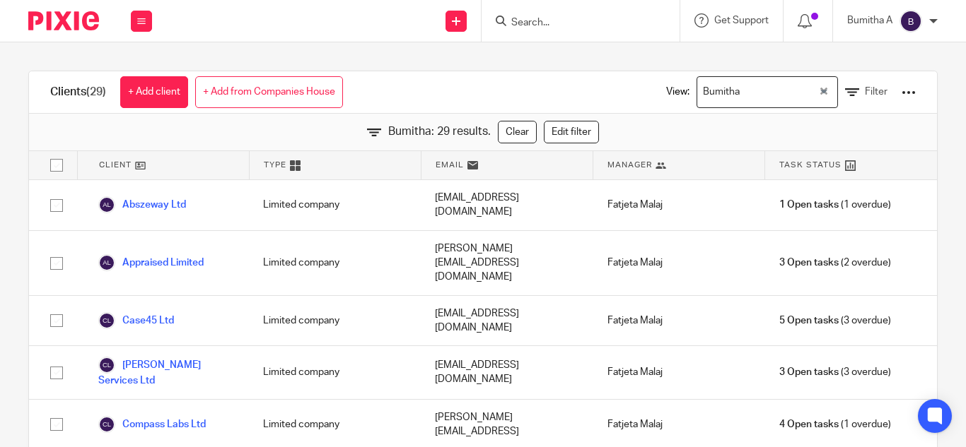
drag, startPoint x: 0, startPoint y: 106, endPoint x: 257, endPoint y: 4, distance: 277.0
click at [284, 23] on div "Send new email Create task Add client Get Support Contact via email Check our d…" at bounding box center [565, 21] width 799 height 42
drag, startPoint x: 317, startPoint y: 69, endPoint x: 354, endPoint y: 17, distance: 63.4
click at [354, 17] on div "Send new email Create task Add client Get Support Contact via email Check our d…" at bounding box center [565, 21] width 799 height 42
click at [147, 25] on button at bounding box center [141, 21] width 21 height 21
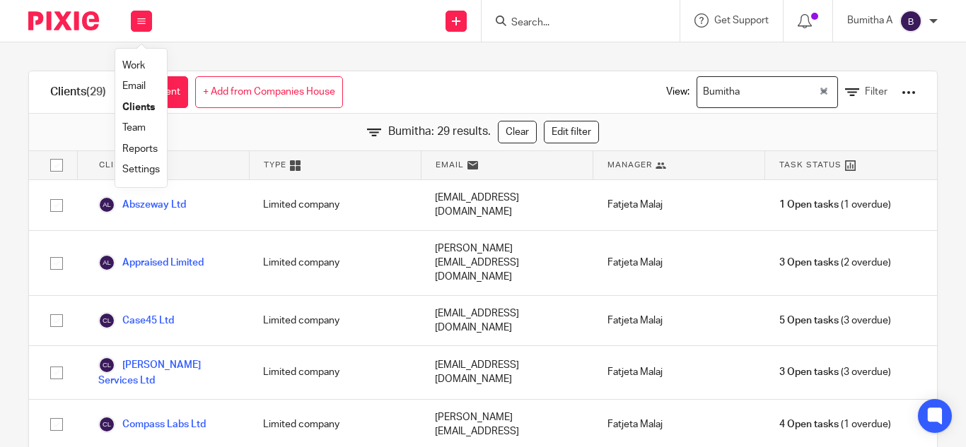
click at [136, 129] on link "Team" at bounding box center [133, 128] width 23 height 10
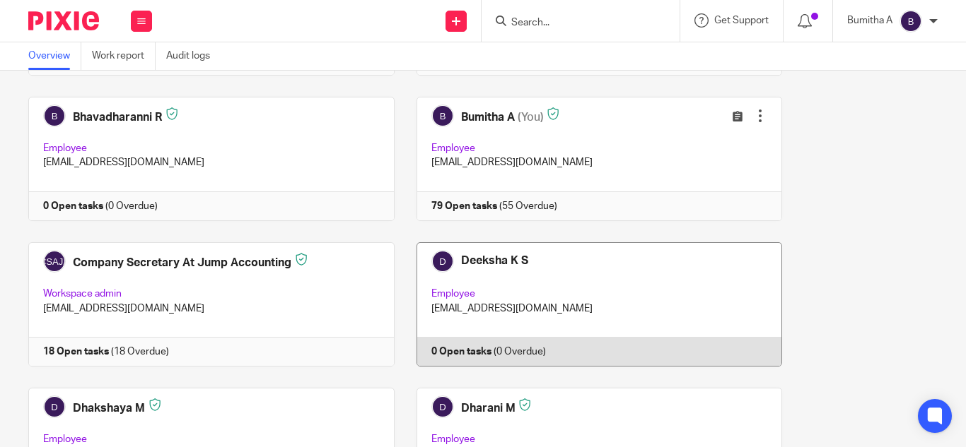
scroll to position [636, 0]
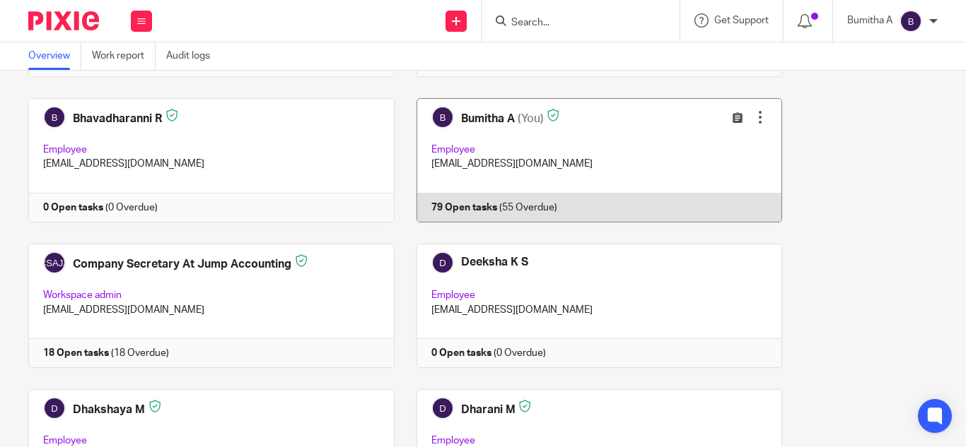
click at [594, 177] on link at bounding box center [588, 160] width 388 height 124
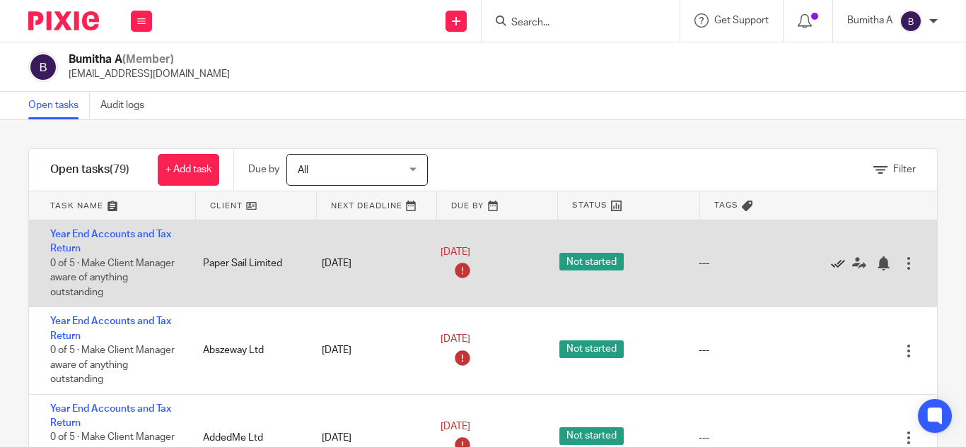
click at [831, 261] on icon at bounding box center [838, 264] width 14 height 14
click at [831, 265] on icon at bounding box center [838, 264] width 14 height 14
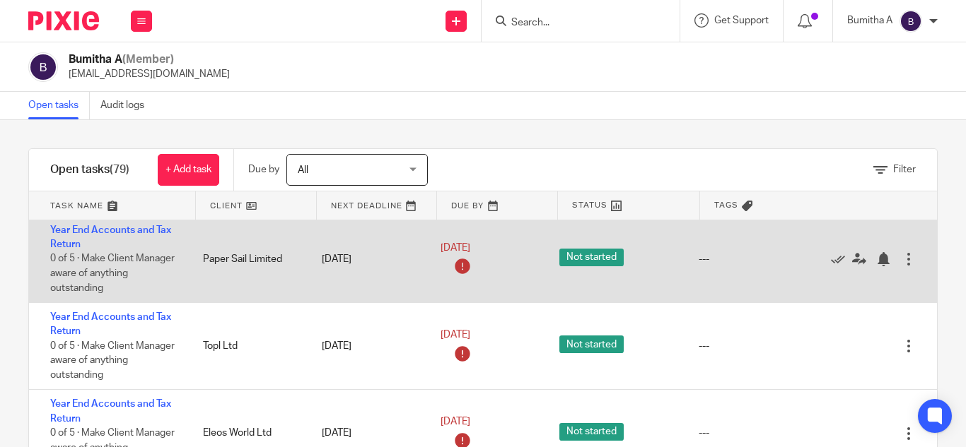
scroll to position [212, 0]
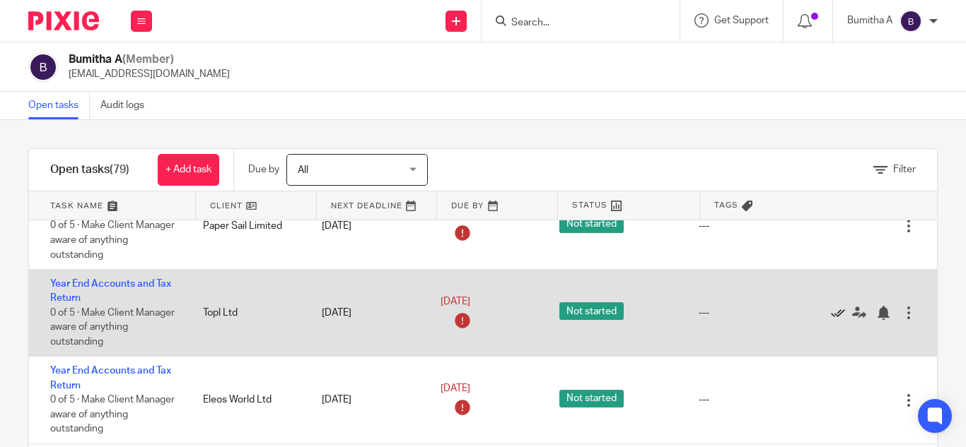
click at [831, 310] on icon at bounding box center [838, 313] width 14 height 14
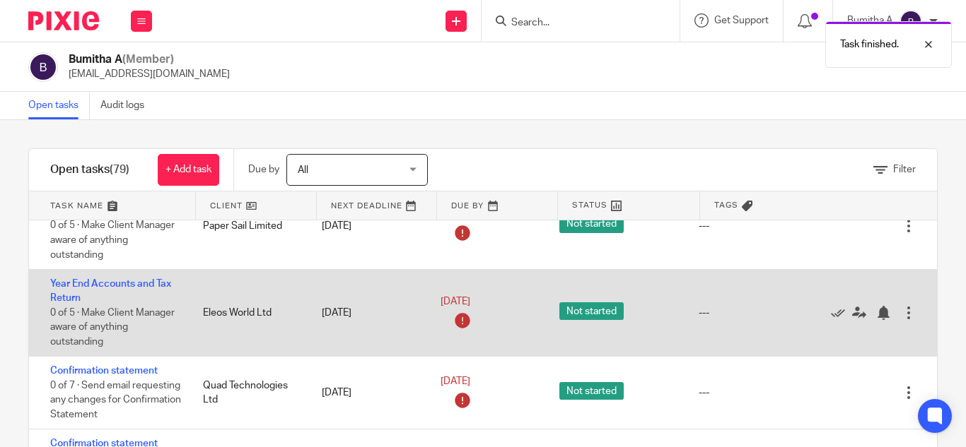
scroll to position [283, 0]
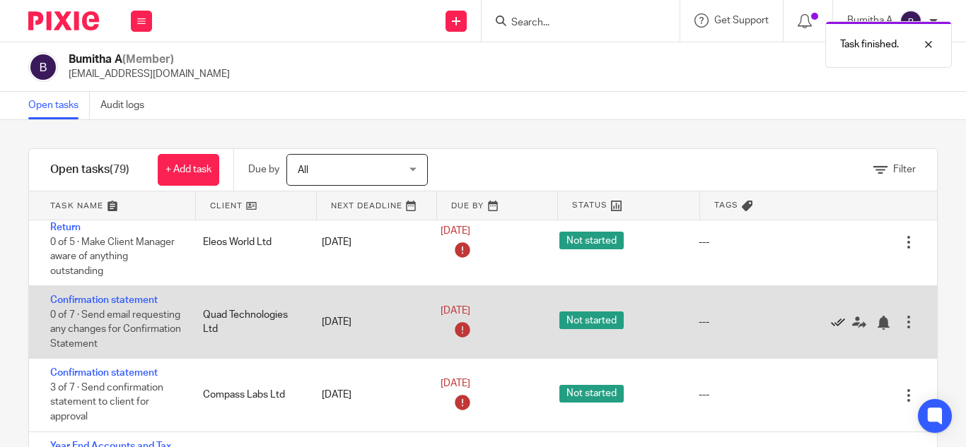
click at [831, 325] on icon at bounding box center [838, 323] width 14 height 14
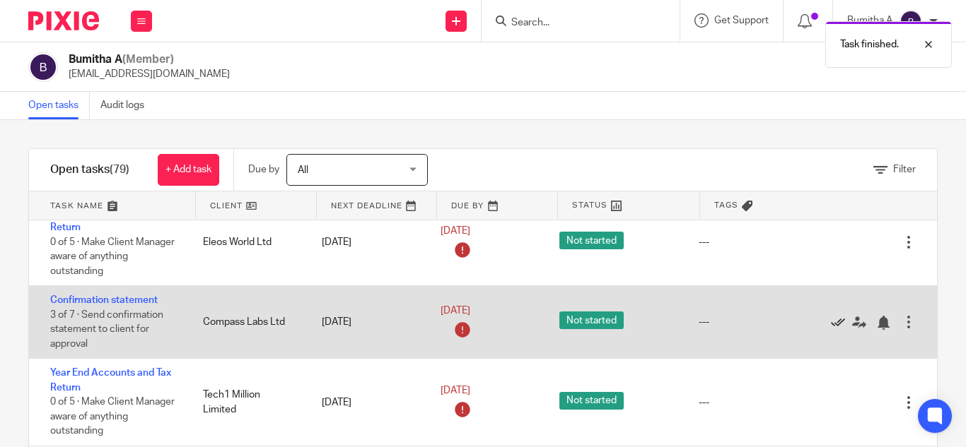
click at [831, 319] on icon at bounding box center [838, 323] width 14 height 14
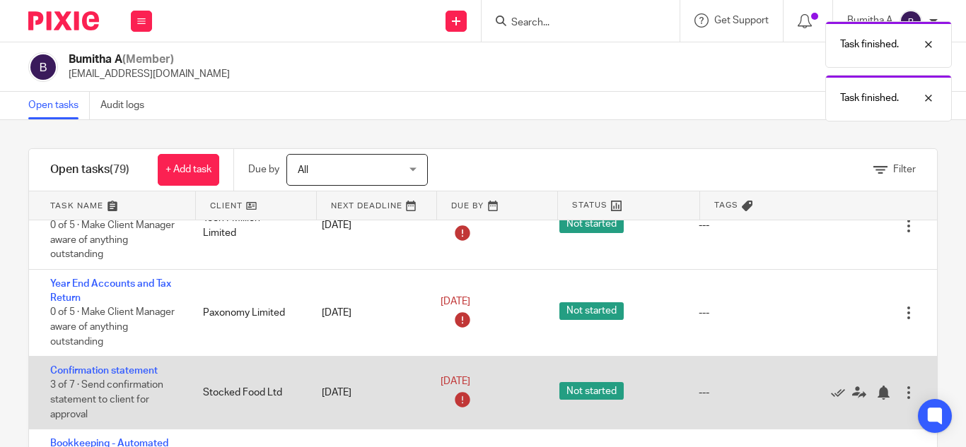
scroll to position [424, 0]
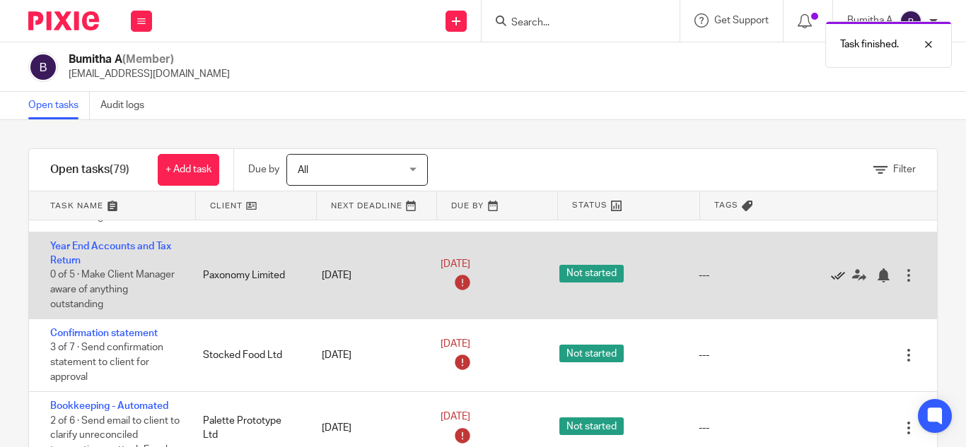
click at [831, 278] on icon at bounding box center [838, 276] width 14 height 14
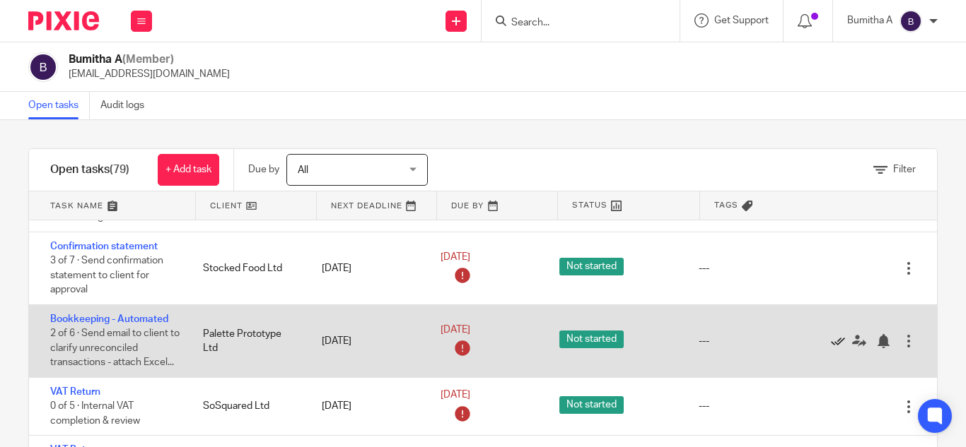
click at [831, 337] on icon at bounding box center [838, 341] width 14 height 14
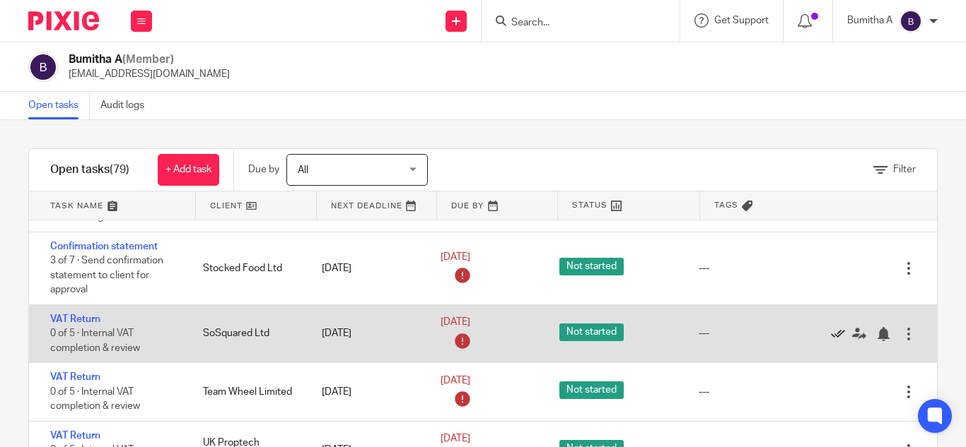
click at [831, 335] on icon at bounding box center [838, 334] width 14 height 14
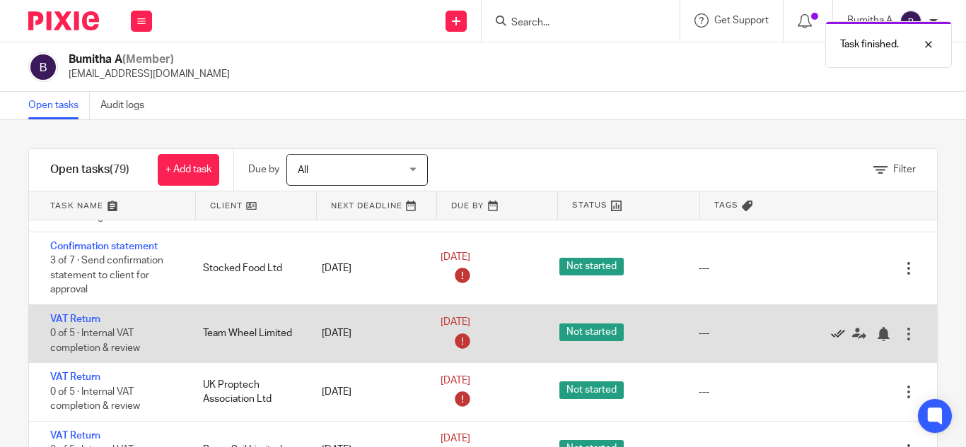
click at [831, 336] on icon at bounding box center [838, 334] width 14 height 14
click at [831, 335] on icon at bounding box center [838, 334] width 14 height 14
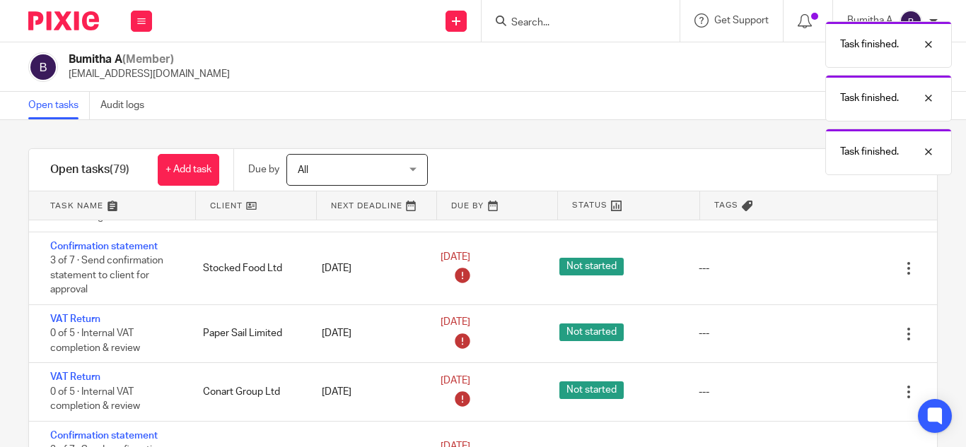
click at [831, 335] on icon at bounding box center [838, 334] width 14 height 14
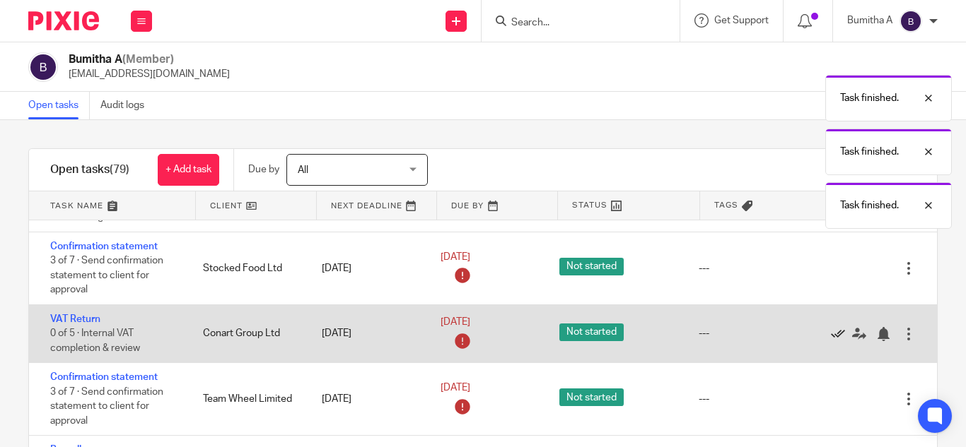
click at [831, 334] on icon at bounding box center [838, 334] width 14 height 14
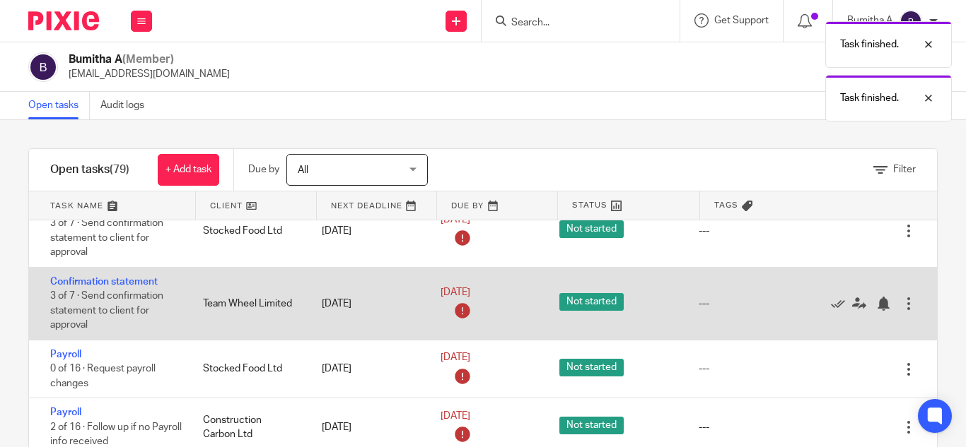
scroll to position [495, 0]
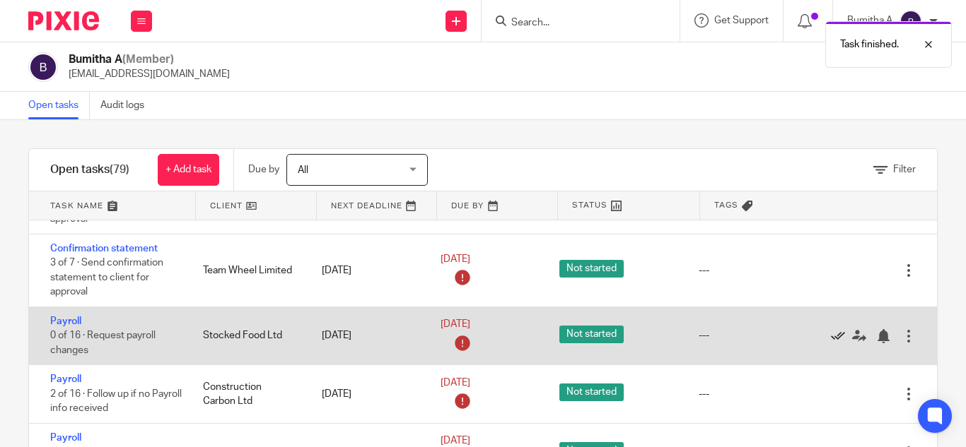
click at [831, 335] on icon at bounding box center [838, 336] width 14 height 14
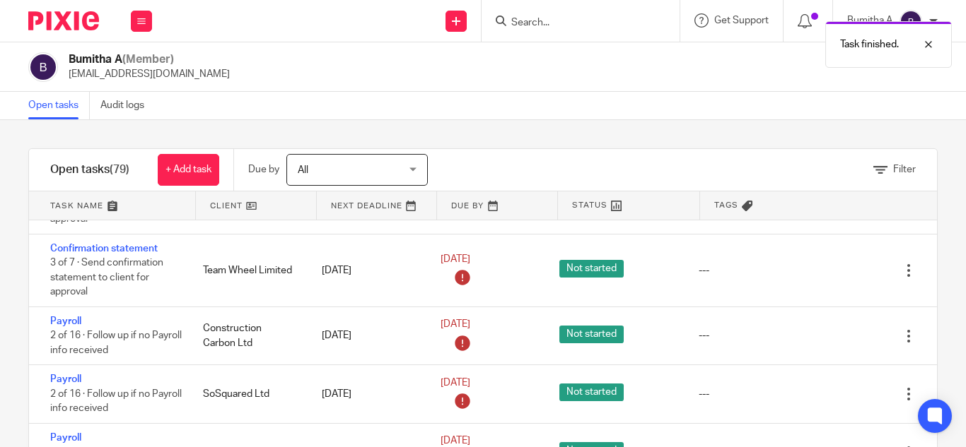
click at [831, 335] on icon at bounding box center [838, 336] width 14 height 14
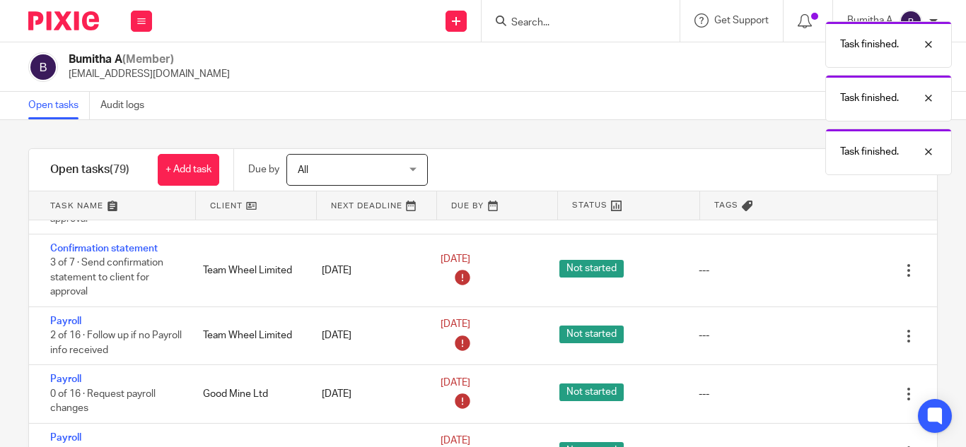
click at [831, 335] on icon at bounding box center [838, 336] width 14 height 14
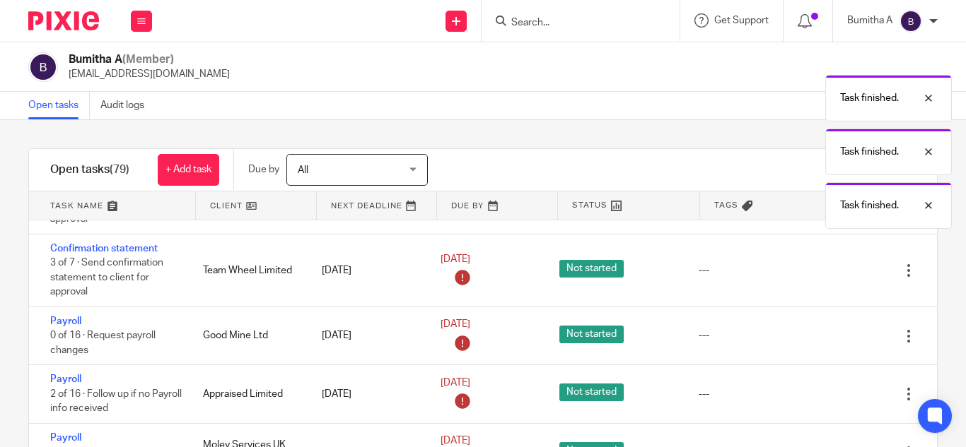
click at [831, 335] on icon at bounding box center [838, 336] width 14 height 14
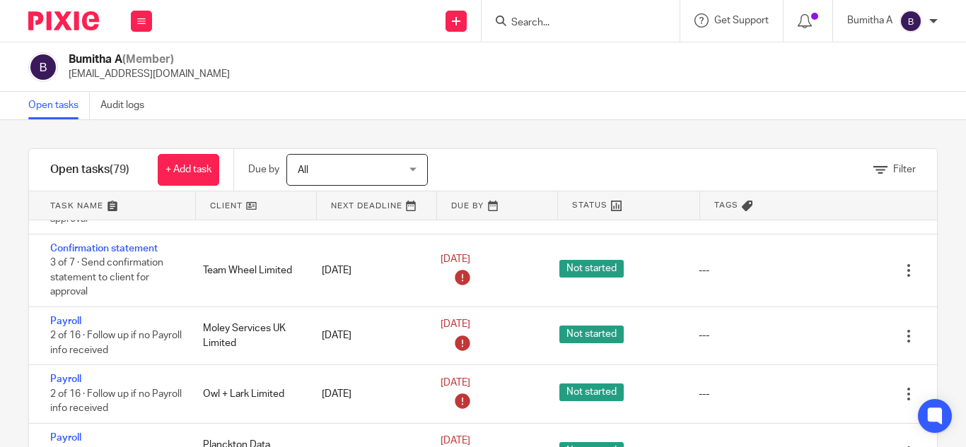
drag, startPoint x: 493, startPoint y: 85, endPoint x: 551, endPoint y: 102, distance: 60.4
click at [551, 101] on main "Bumitha A (Member) bumitha@riseaccounting.co.uk Open tasks Audit logs Filter ta…" at bounding box center [483, 223] width 966 height 447
click at [547, 105] on div "Open tasks Audit logs" at bounding box center [483, 106] width 966 height 28
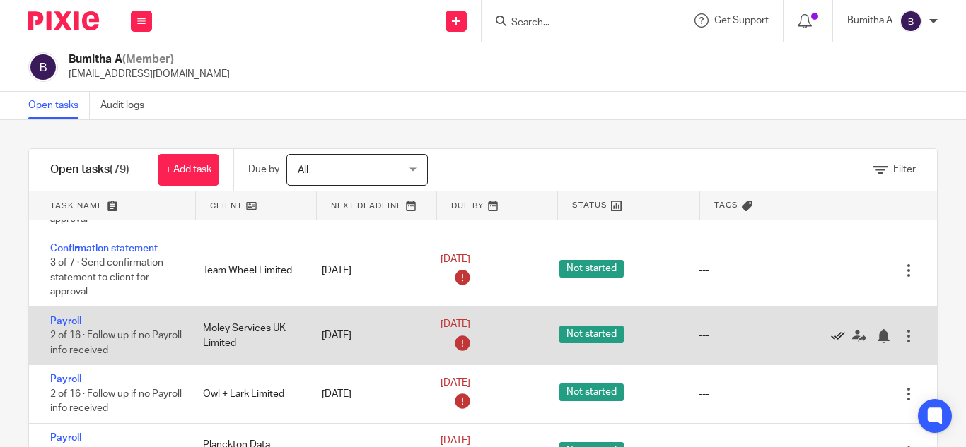
click at [831, 338] on icon at bounding box center [838, 336] width 14 height 14
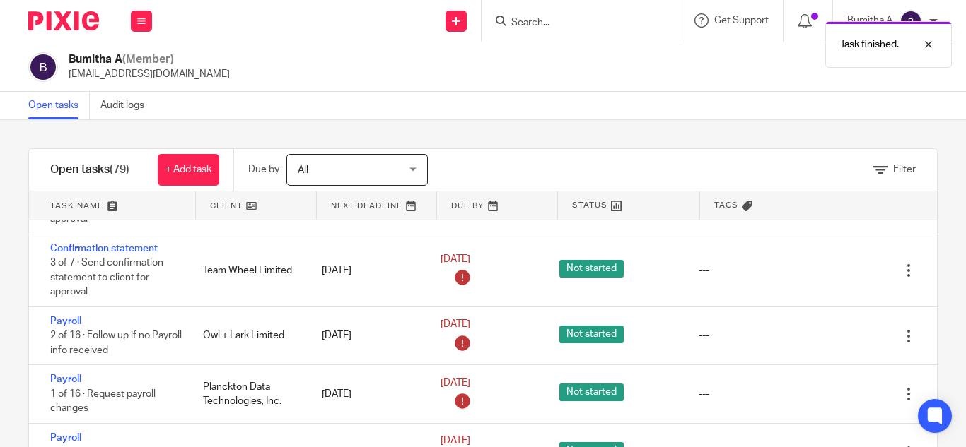
click at [831, 336] on icon at bounding box center [838, 336] width 14 height 14
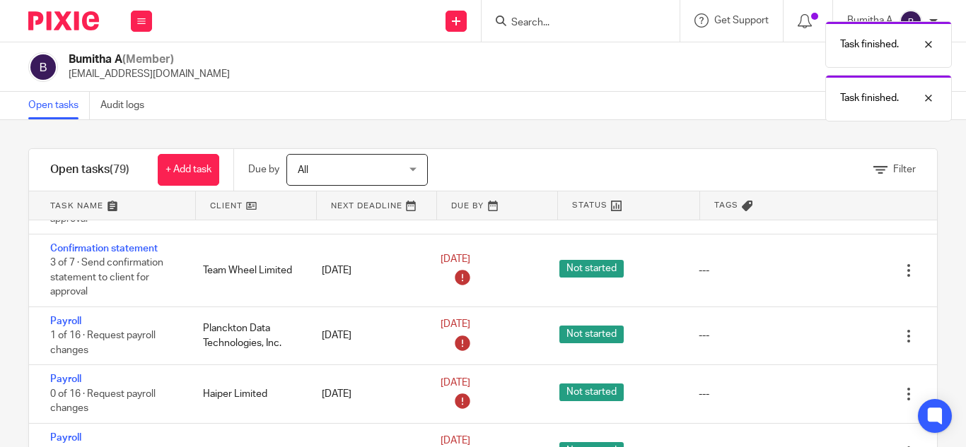
click at [831, 336] on icon at bounding box center [838, 336] width 14 height 14
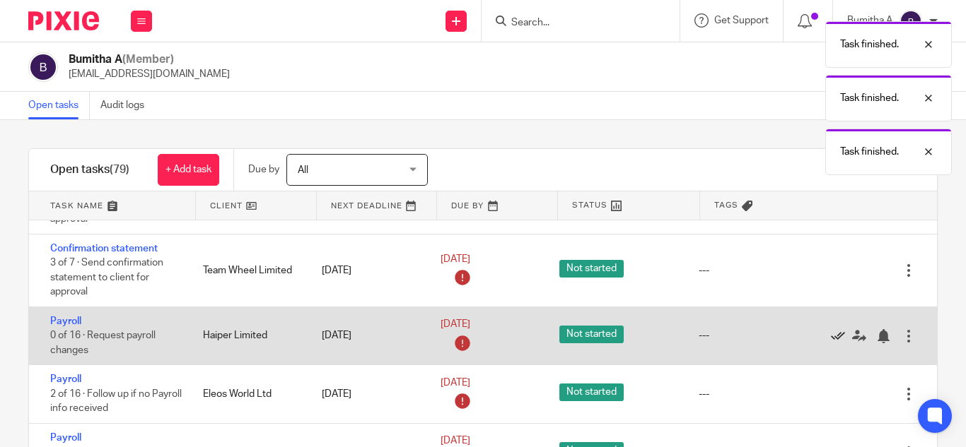
click at [831, 336] on icon at bounding box center [838, 336] width 14 height 14
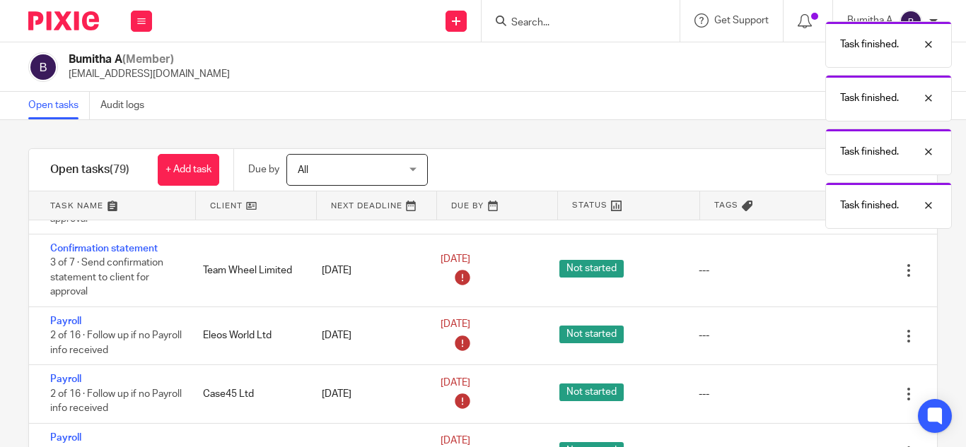
click at [831, 336] on icon at bounding box center [838, 336] width 14 height 14
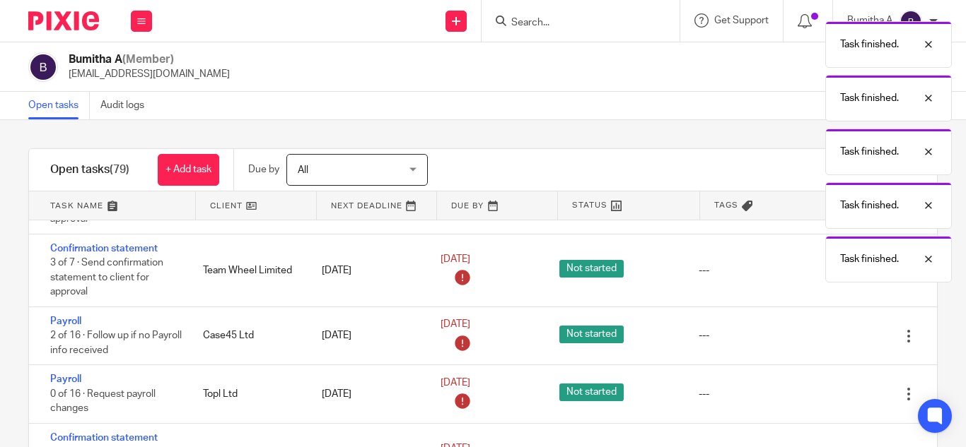
click at [831, 336] on icon at bounding box center [838, 336] width 14 height 14
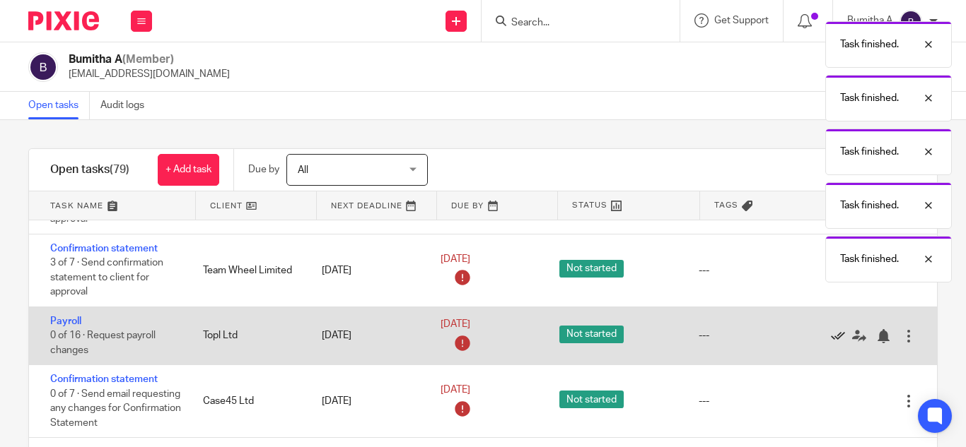
click at [831, 336] on icon at bounding box center [838, 336] width 14 height 14
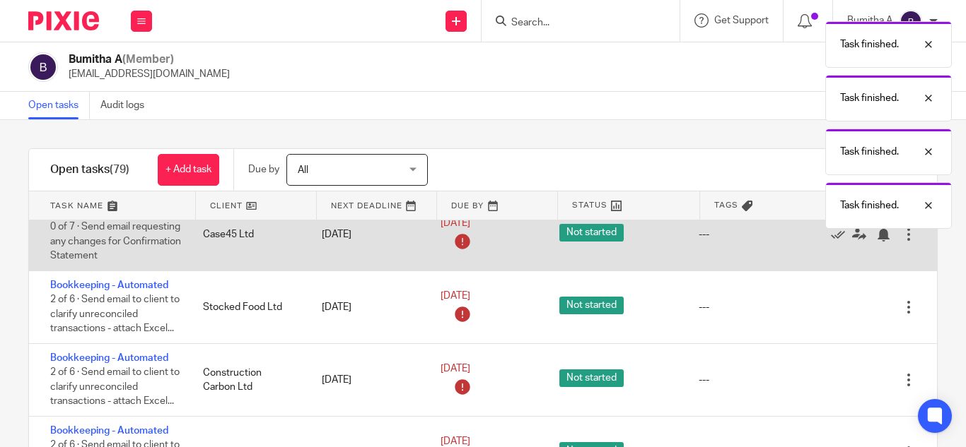
scroll to position [636, 0]
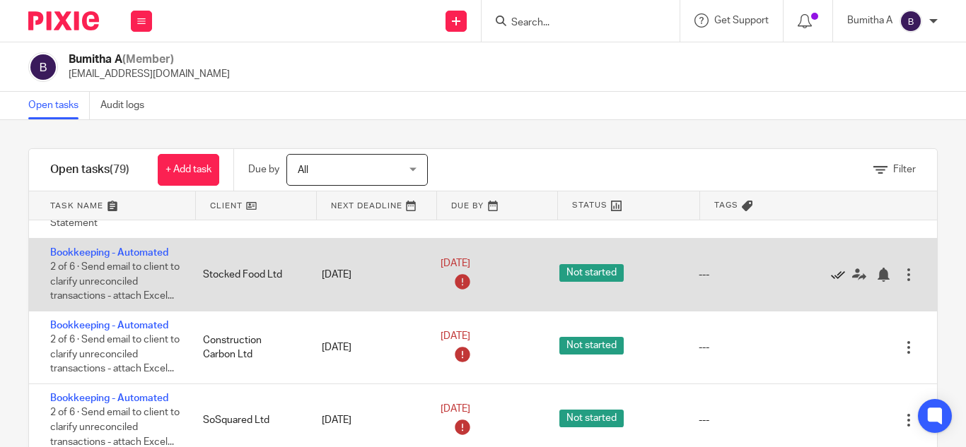
click at [831, 276] on icon at bounding box center [838, 275] width 14 height 14
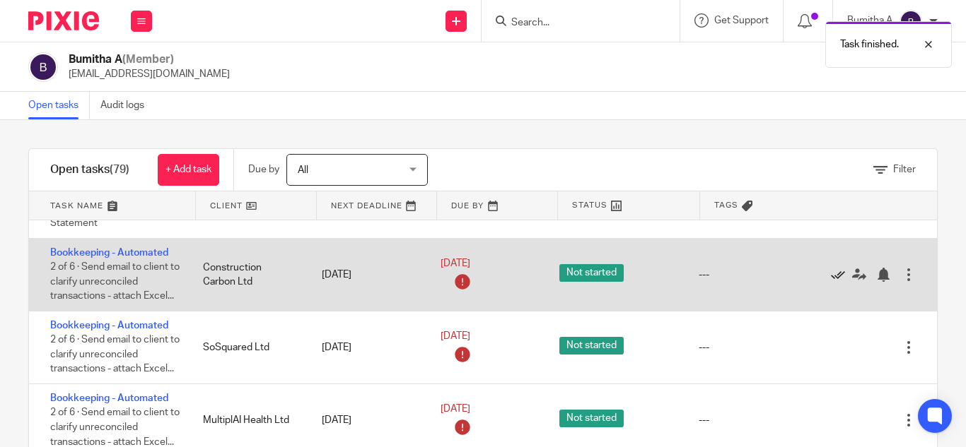
click at [831, 276] on icon at bounding box center [838, 275] width 14 height 14
click at [831, 274] on icon at bounding box center [838, 275] width 14 height 14
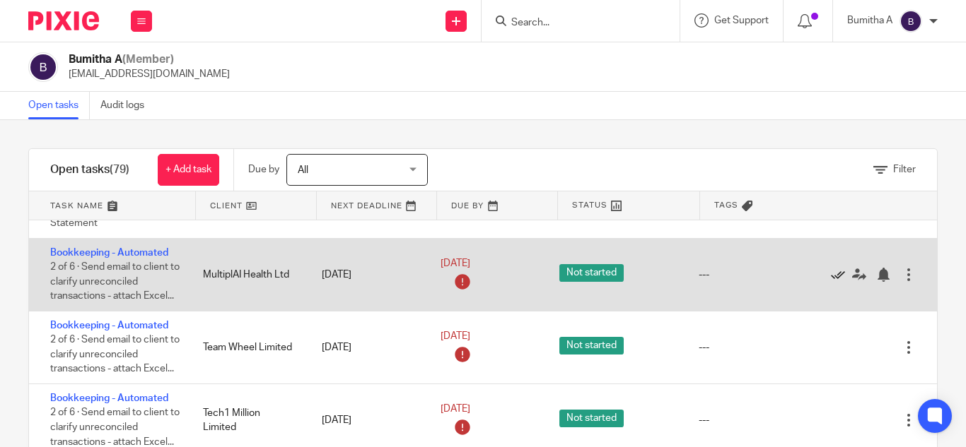
click at [831, 275] on icon at bounding box center [838, 275] width 14 height 14
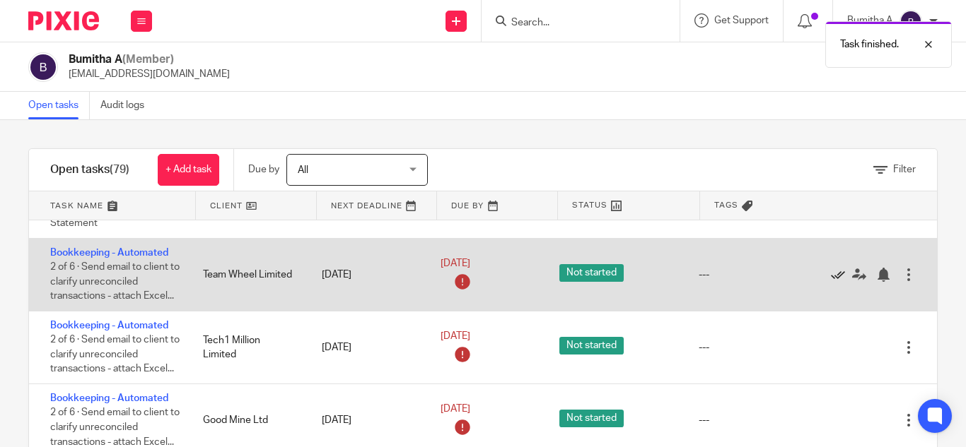
click at [831, 274] on icon at bounding box center [838, 275] width 14 height 14
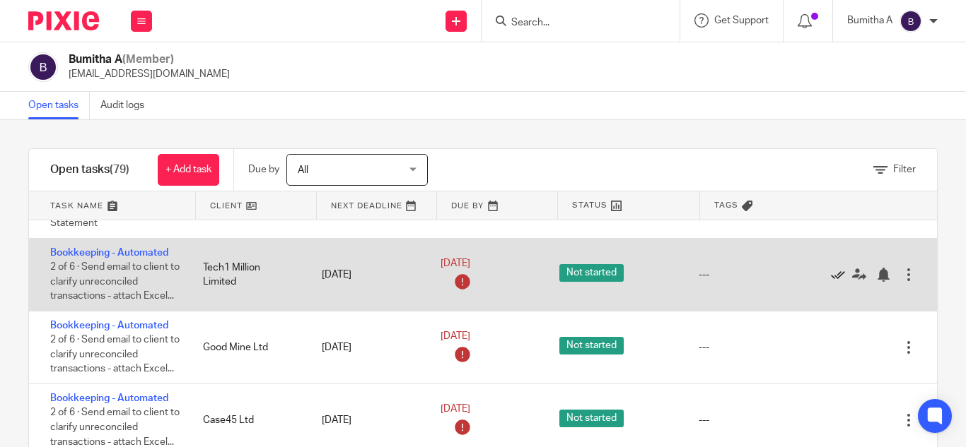
click at [831, 273] on icon at bounding box center [838, 275] width 14 height 14
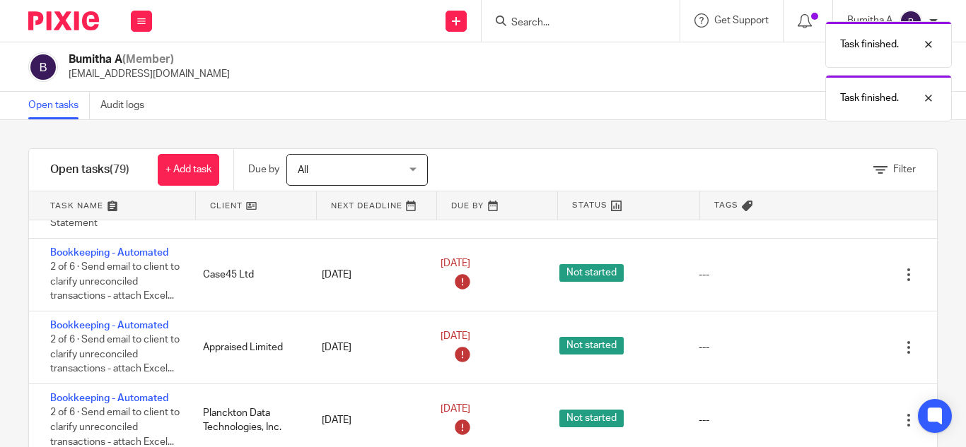
click at [831, 273] on icon at bounding box center [838, 275] width 14 height 14
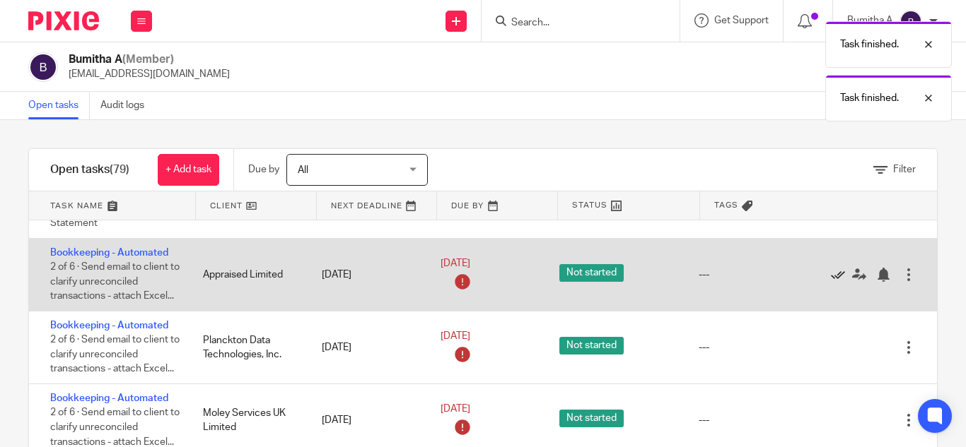
click at [831, 275] on icon at bounding box center [838, 275] width 14 height 14
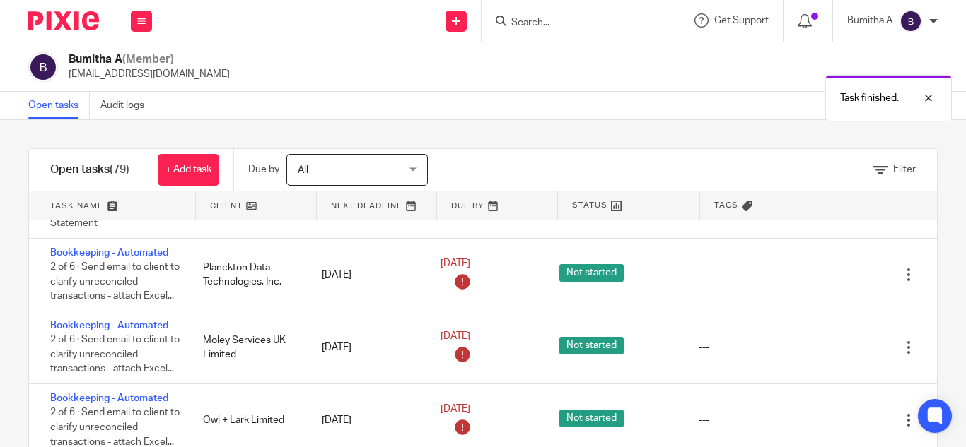
click at [831, 275] on icon at bounding box center [838, 275] width 14 height 14
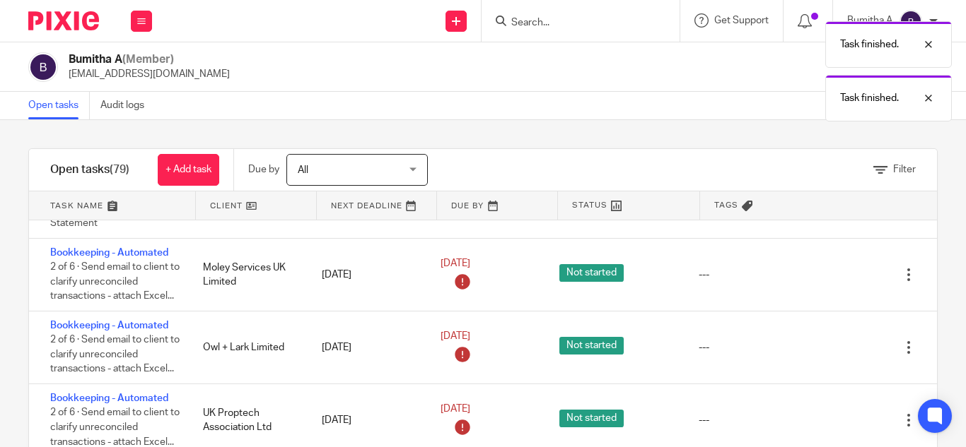
click at [831, 275] on icon at bounding box center [838, 275] width 14 height 14
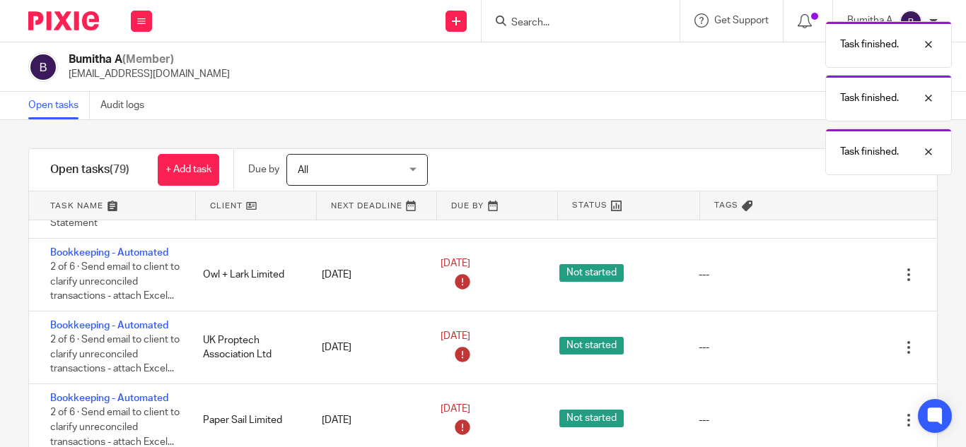
click at [831, 275] on icon at bounding box center [838, 275] width 14 height 14
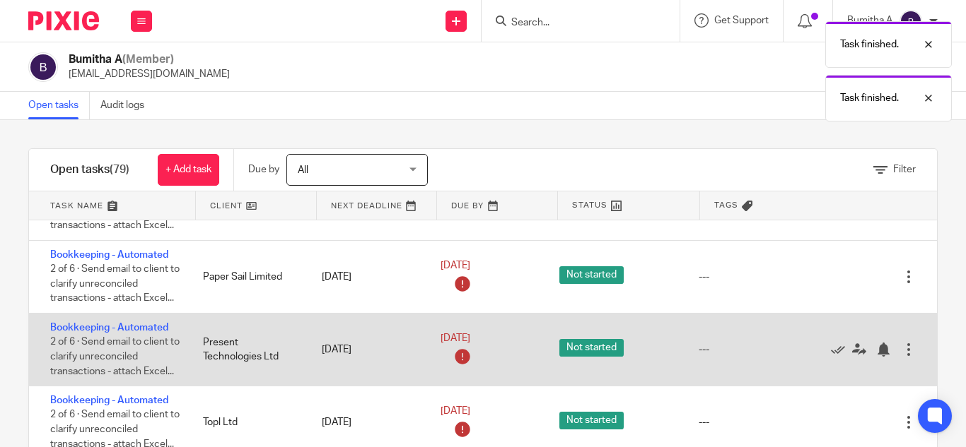
scroll to position [778, 0]
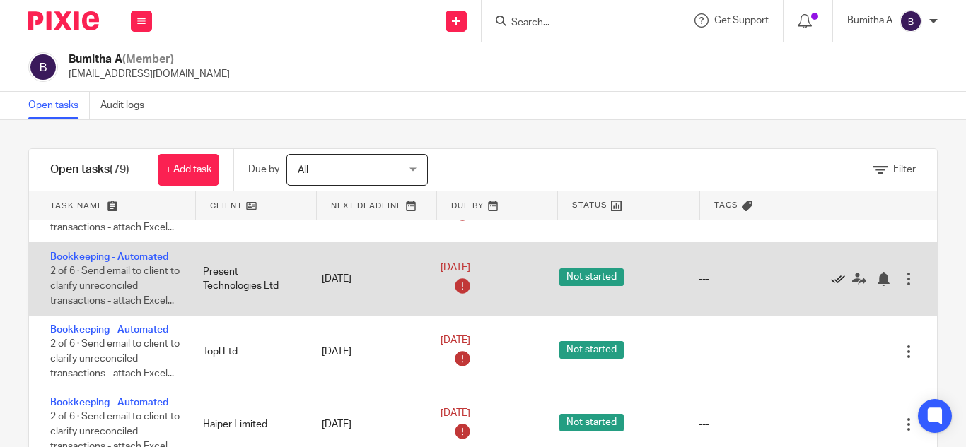
click at [831, 282] on icon at bounding box center [838, 279] width 14 height 14
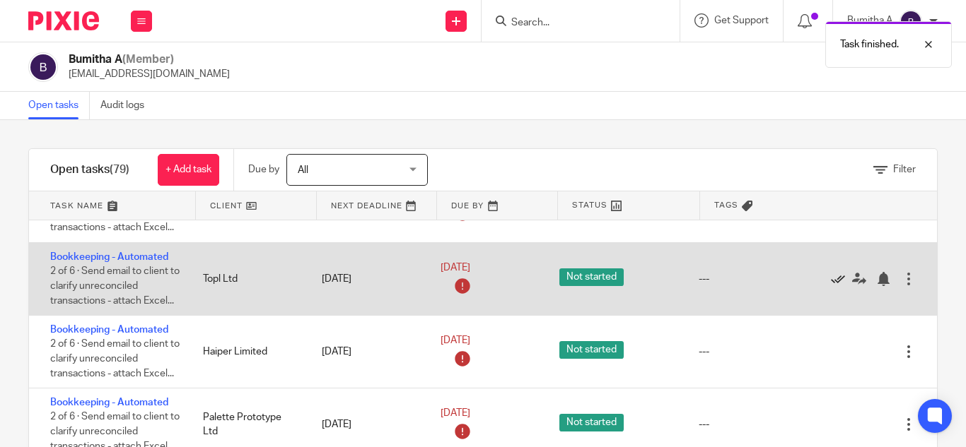
click at [831, 281] on icon at bounding box center [838, 279] width 14 height 14
click at [831, 280] on icon at bounding box center [838, 279] width 14 height 14
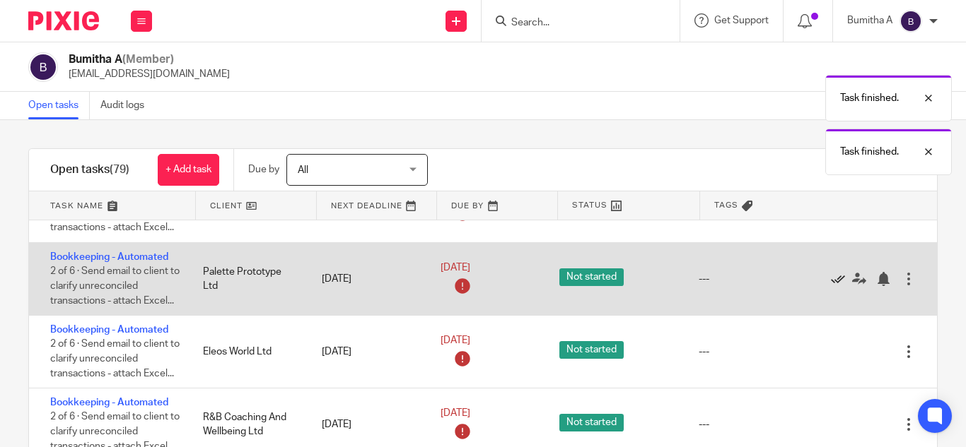
click at [831, 279] on icon at bounding box center [838, 279] width 14 height 14
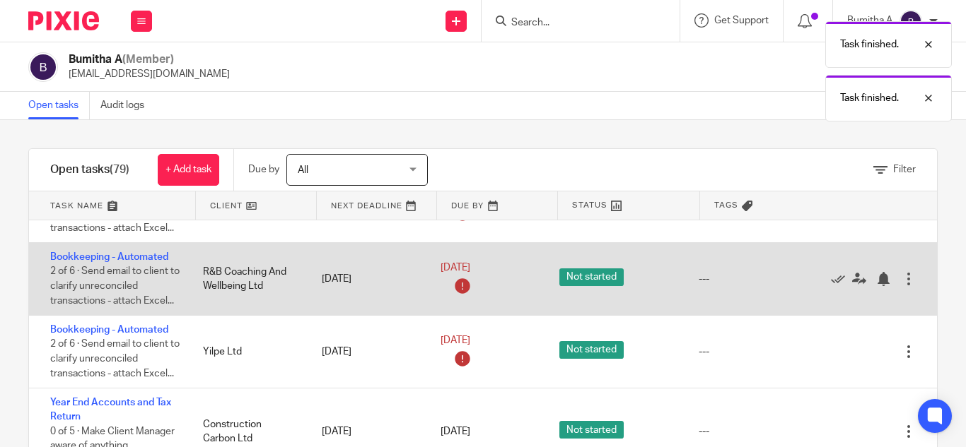
scroll to position [848, 0]
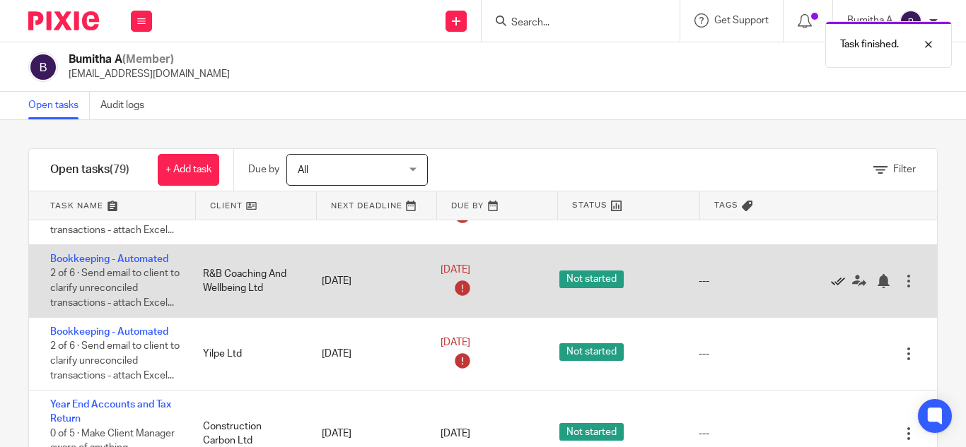
click at [831, 283] on icon at bounding box center [838, 281] width 14 height 14
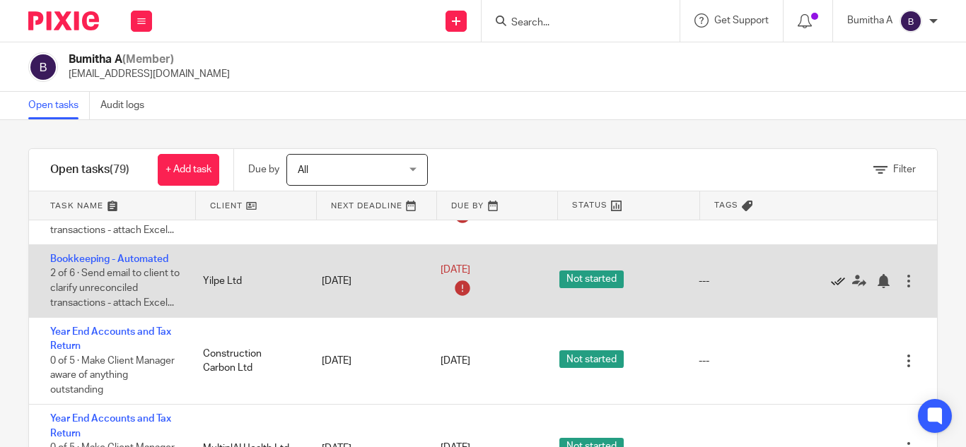
click at [831, 286] on icon at bounding box center [838, 281] width 14 height 14
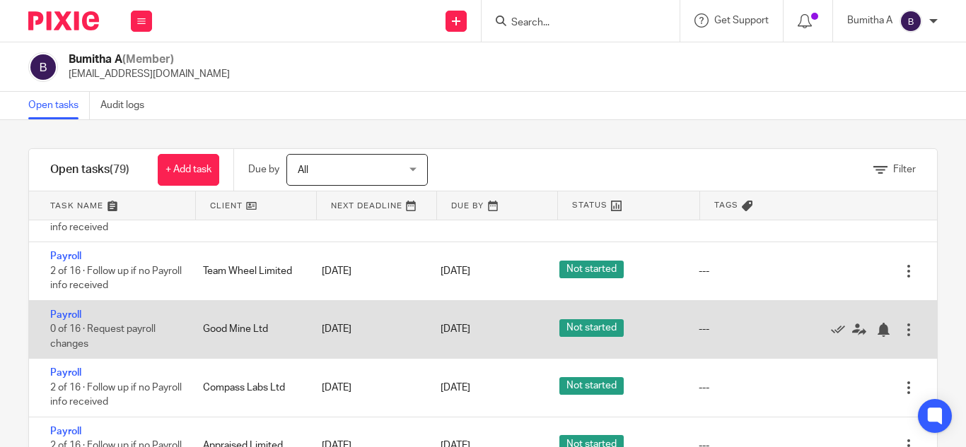
scroll to position [1767, 0]
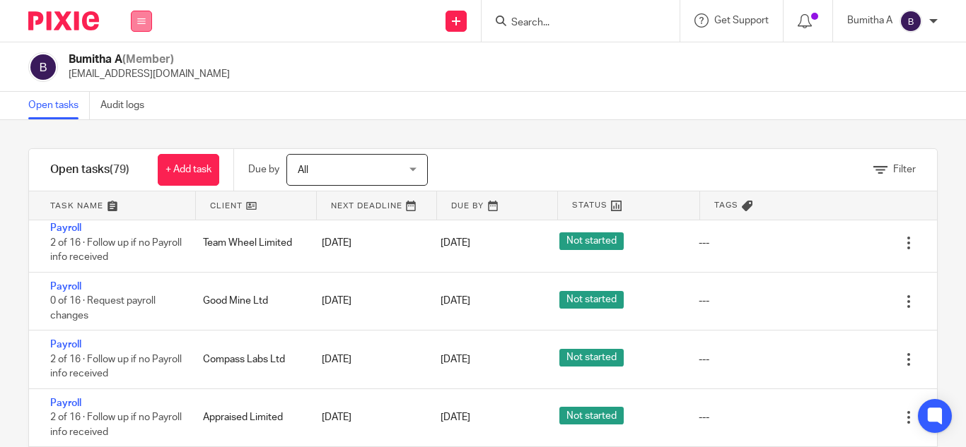
click at [142, 21] on icon at bounding box center [141, 21] width 8 height 8
click at [134, 127] on link "Team" at bounding box center [134, 128] width 25 height 10
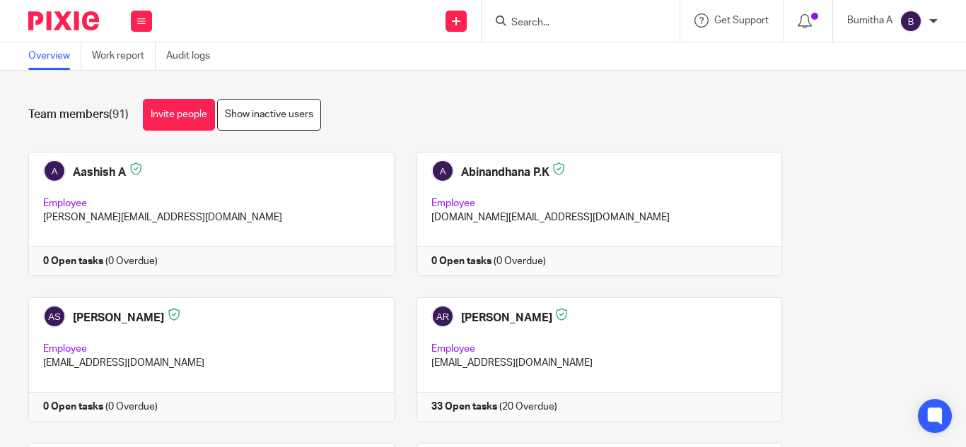
click at [572, 20] on input "Search" at bounding box center [573, 23] width 127 height 13
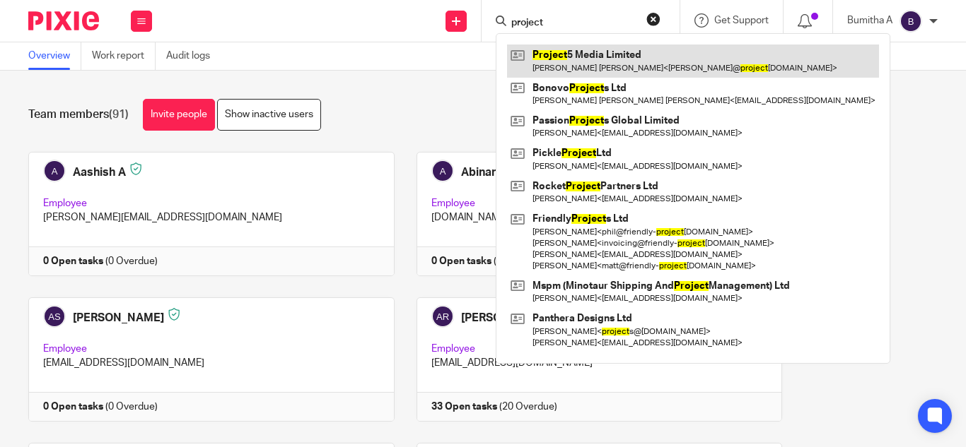
type input "project"
click at [574, 54] on link at bounding box center [693, 61] width 372 height 33
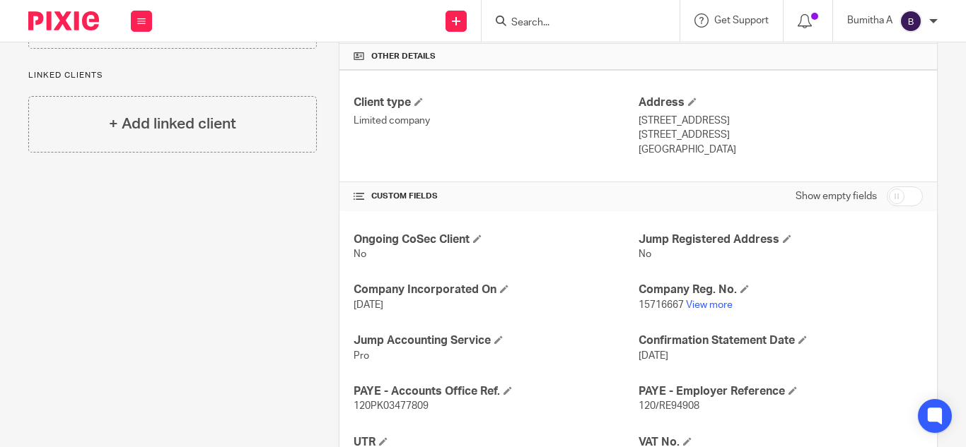
scroll to position [353, 0]
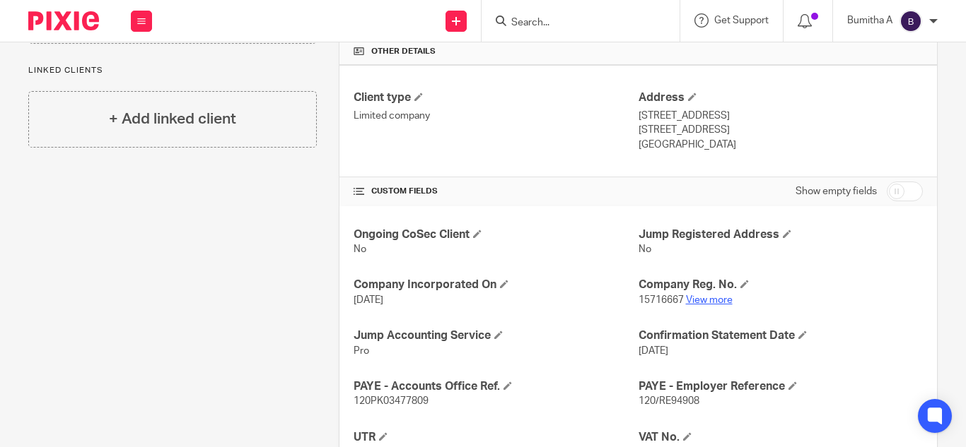
click at [710, 298] on link "View more" at bounding box center [709, 300] width 47 height 10
